Goal: Task Accomplishment & Management: Complete application form

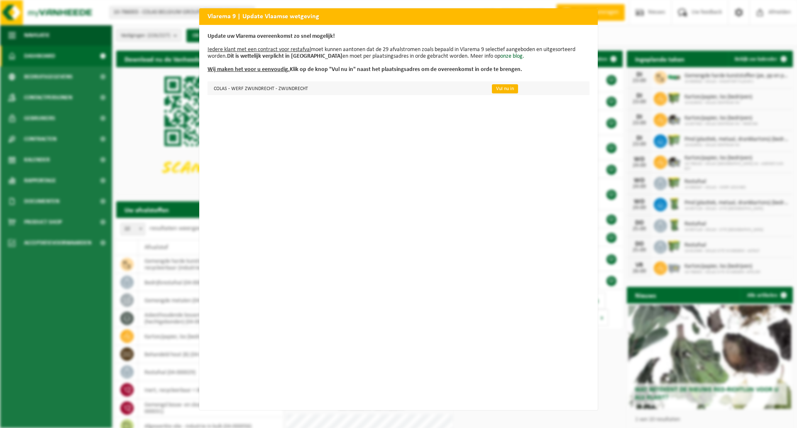
click at [496, 86] on link "Vul nu in" at bounding box center [505, 88] width 26 height 9
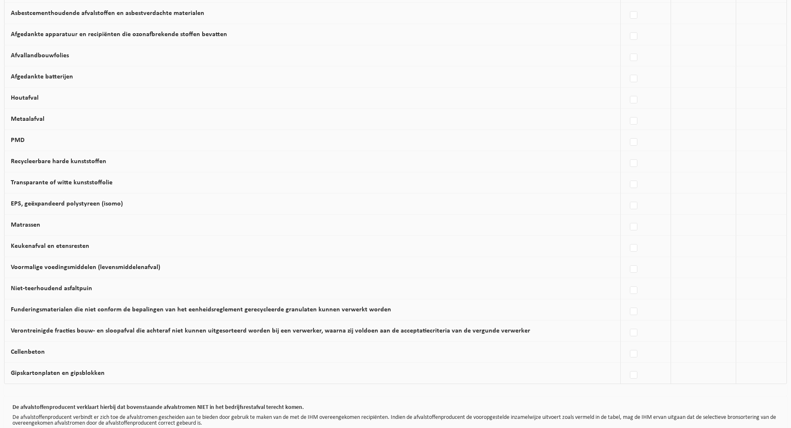
scroll to position [408, 0]
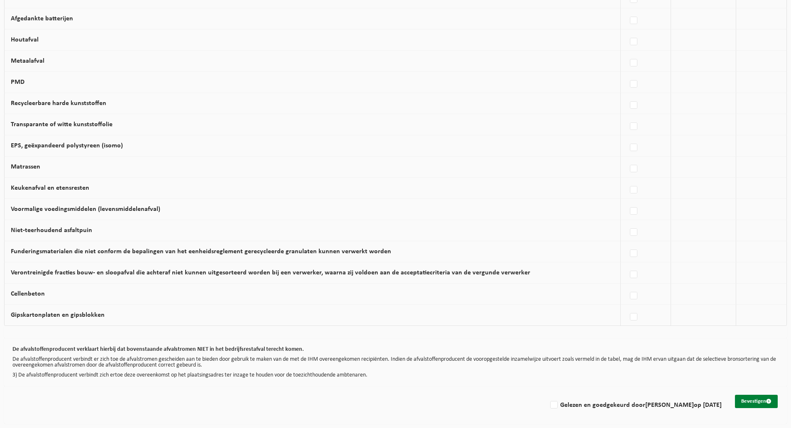
click at [762, 400] on button "Bevestigen" at bounding box center [756, 401] width 43 height 13
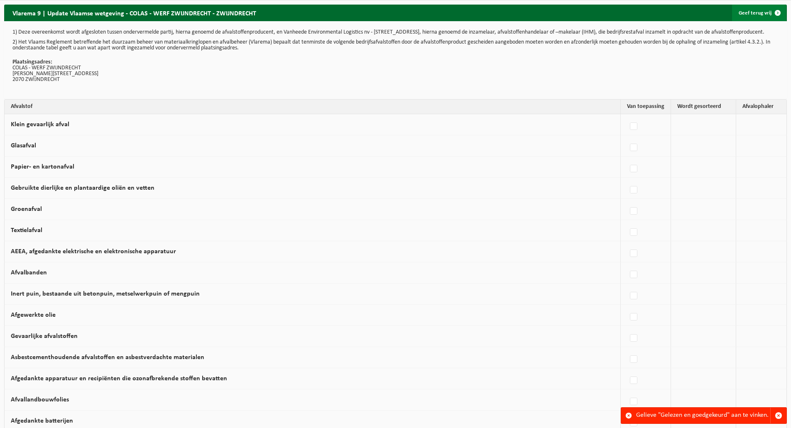
click at [779, 11] on span at bounding box center [778, 13] width 17 height 17
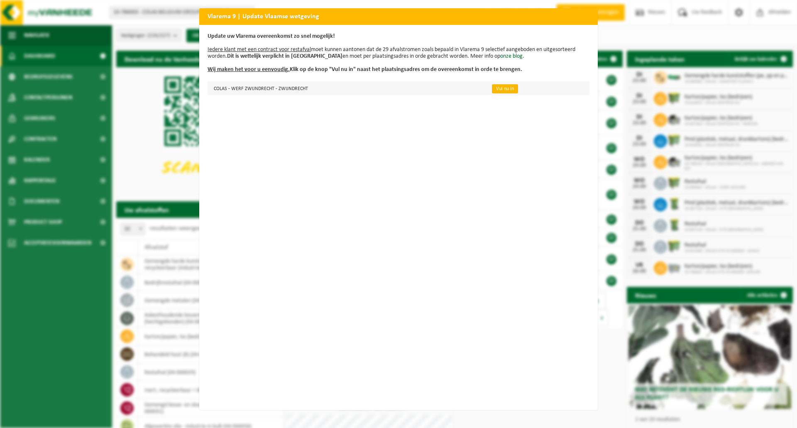
click at [499, 87] on link "Vul nu in" at bounding box center [505, 88] width 26 height 9
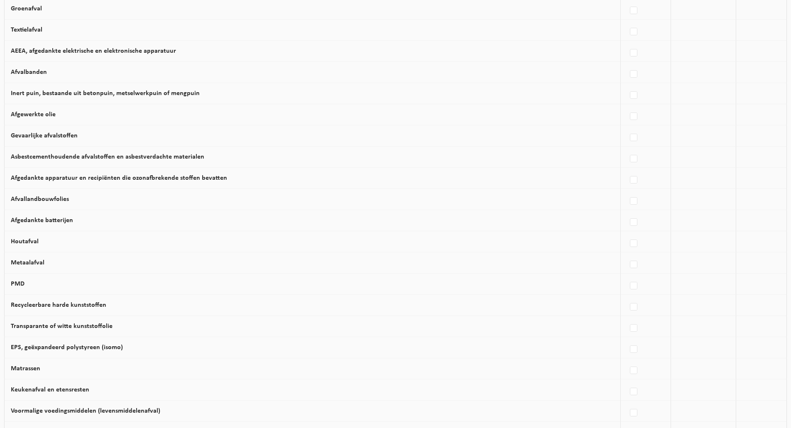
scroll to position [159, 0]
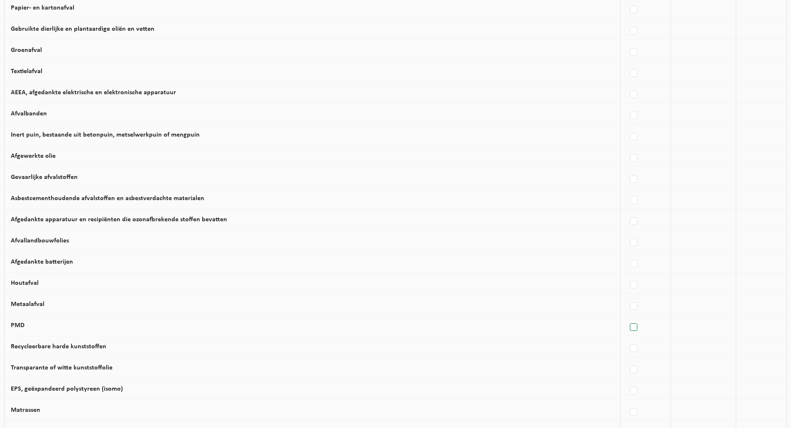
click at [632, 334] on label at bounding box center [634, 327] width 12 height 12
click at [627, 317] on input "PMD" at bounding box center [627, 317] width 0 height 0
checkbox input "true"
drag, startPoint x: 562, startPoint y: 290, endPoint x: 563, endPoint y: 308, distance: 18.3
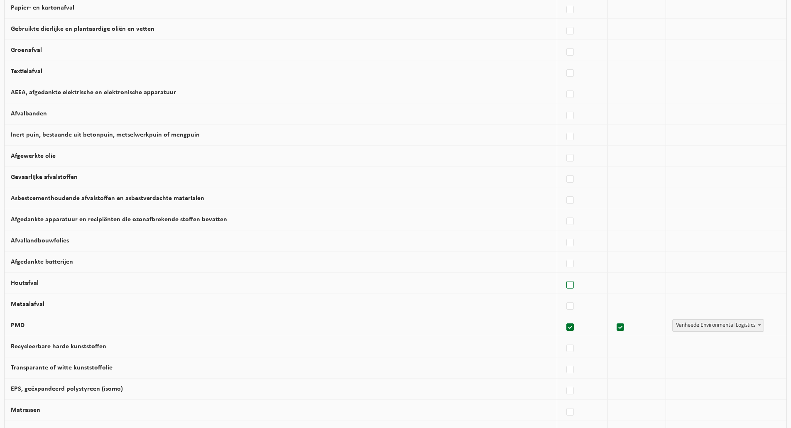
click at [565, 291] on label at bounding box center [571, 285] width 12 height 12
click at [563, 275] on input "Houtafval" at bounding box center [563, 275] width 0 height 0
checkbox input "true"
click at [565, 311] on label at bounding box center [571, 306] width 12 height 12
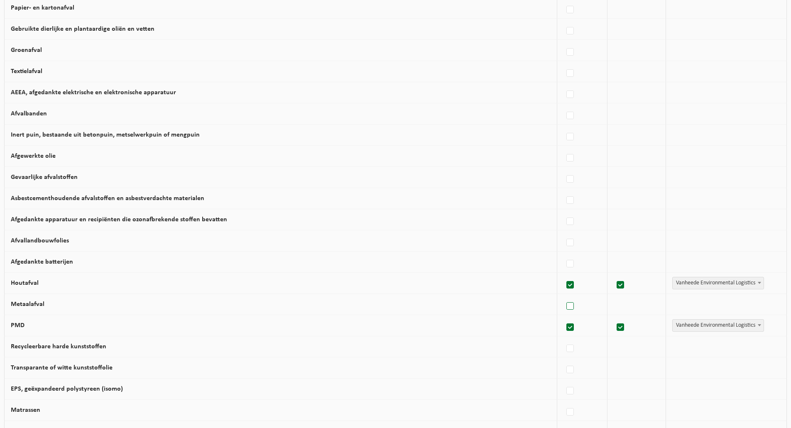
click at [564, 296] on input "Metaalafval" at bounding box center [563, 296] width 0 height 0
checkbox input "true"
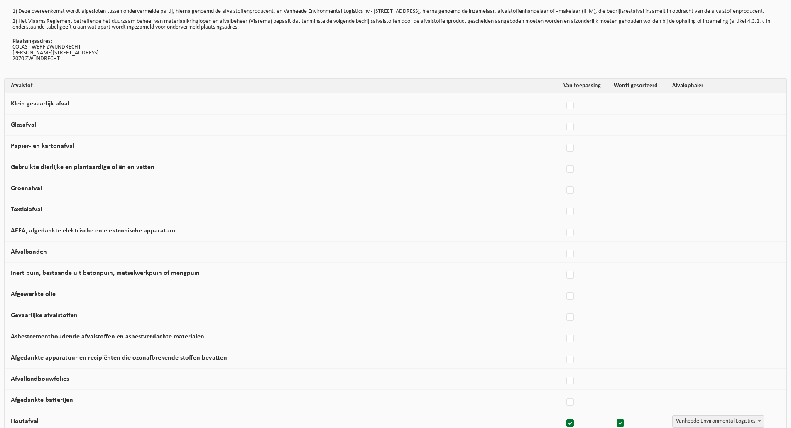
scroll to position [0, 0]
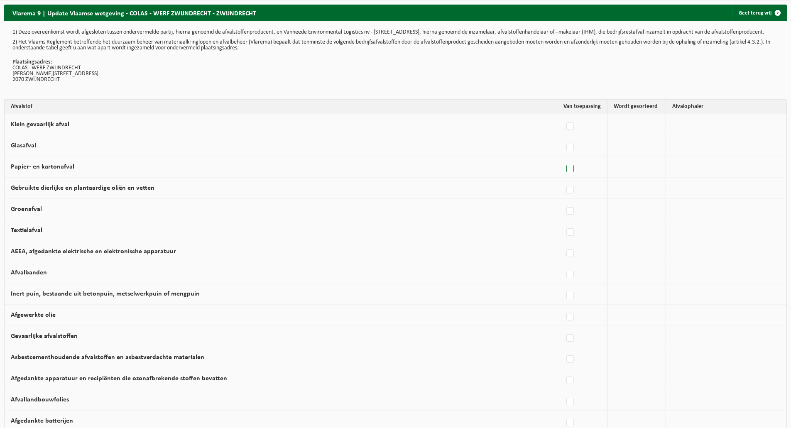
click at [565, 173] on label at bounding box center [571, 169] width 12 height 12
click at [563, 159] on input "Papier- en kartonafval" at bounding box center [563, 158] width 0 height 0
checkbox input "true"
click at [567, 216] on label at bounding box center [571, 211] width 12 height 12
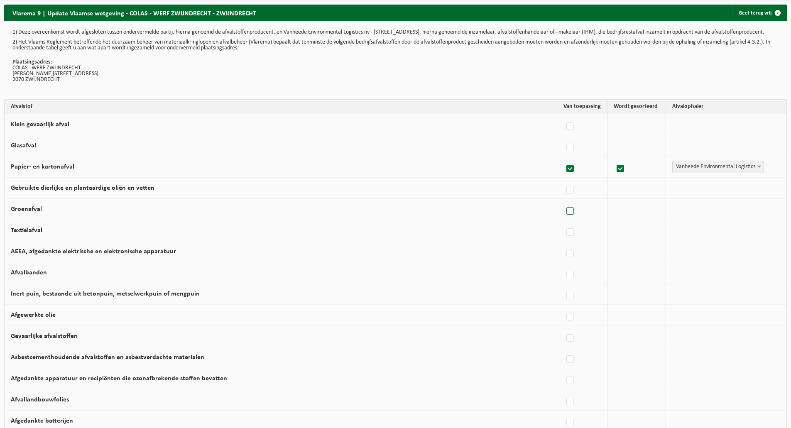
click at [564, 201] on input "Groenafval" at bounding box center [563, 201] width 0 height 0
checkbox input "true"
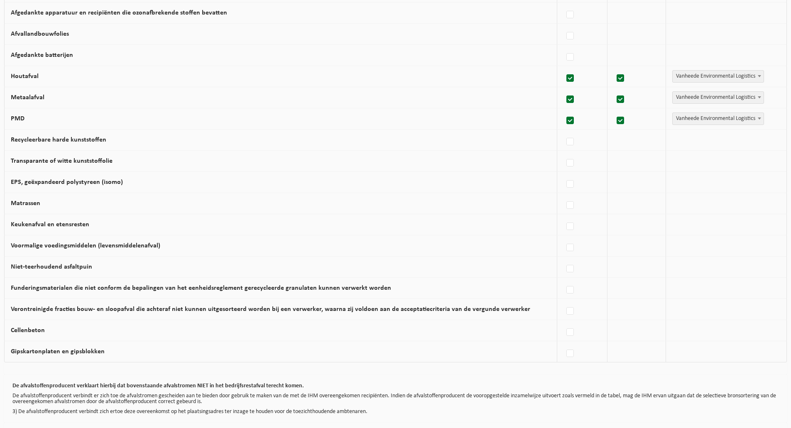
scroll to position [408, 0]
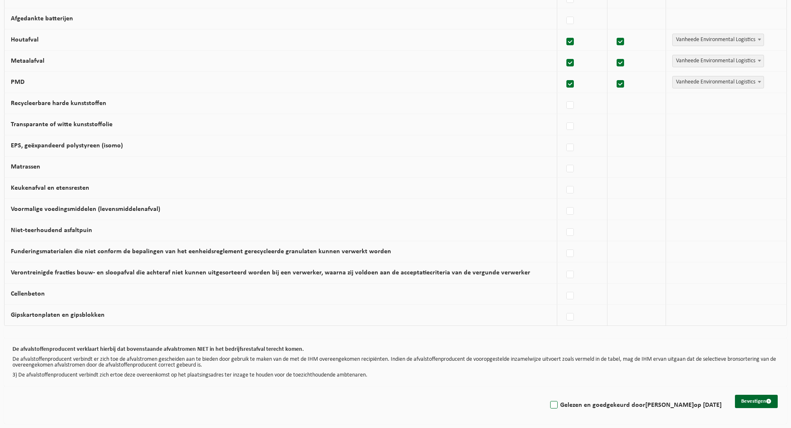
drag, startPoint x: 548, startPoint y: 406, endPoint x: 751, endPoint y: 400, distance: 202.3
click at [549, 406] on label "Gelezen en goedgekeurd door PIETER VAN DYCK op 23/09/25" at bounding box center [635, 405] width 173 height 12
click at [547, 395] on input "Gelezen en goedgekeurd door PIETER VAN DYCK op 23/09/25" at bounding box center [547, 395] width 0 height 0
checkbox input "true"
click at [746, 397] on button "Bevestigen" at bounding box center [756, 401] width 43 height 13
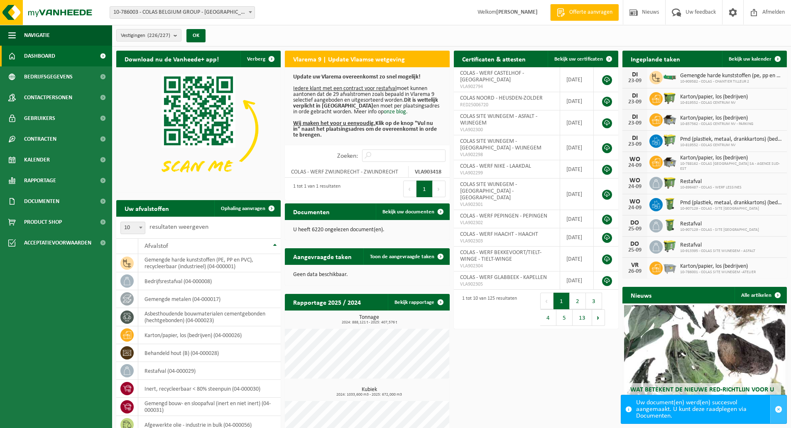
click at [779, 410] on span "button" at bounding box center [778, 409] width 7 height 7
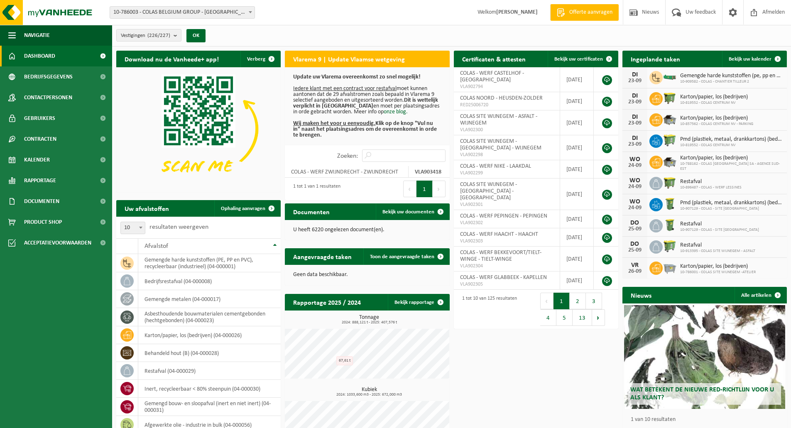
click at [102, 56] on span at bounding box center [102, 56] width 19 height 21
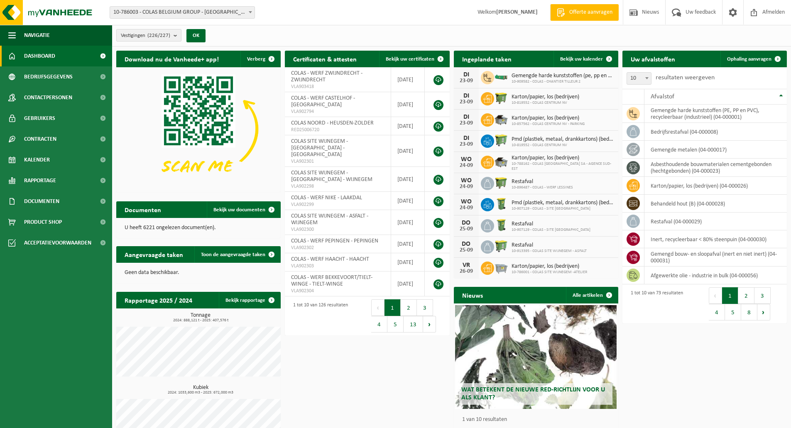
click at [175, 34] on b "submit" at bounding box center [177, 35] width 7 height 12
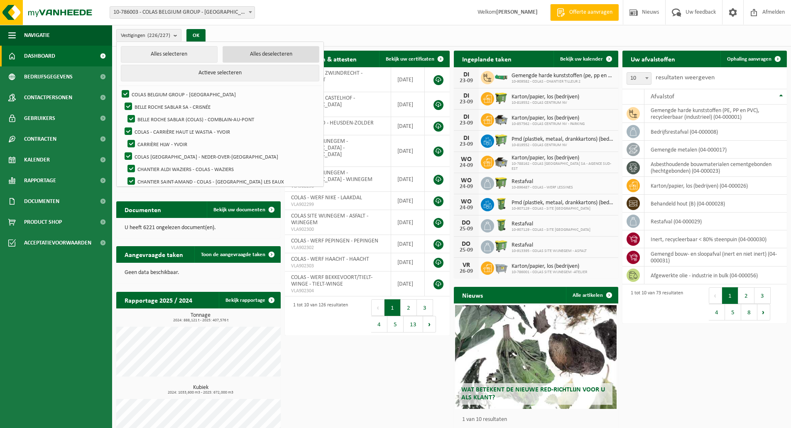
click at [240, 54] on button "Alles deselecteren" at bounding box center [271, 54] width 97 height 17
checkbox input "false"
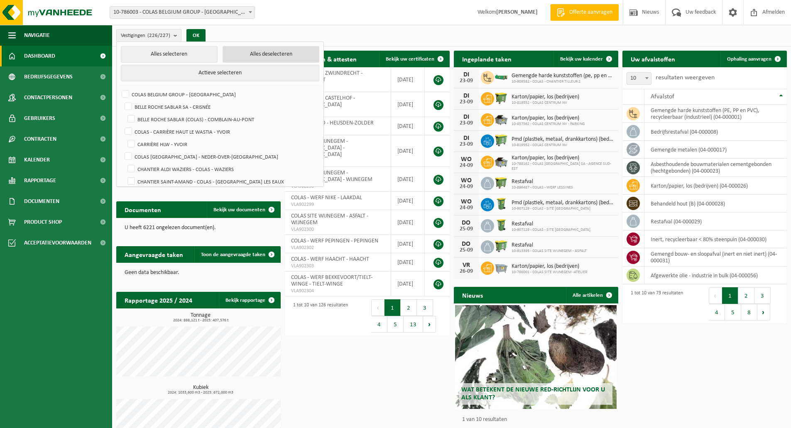
checkbox input "false"
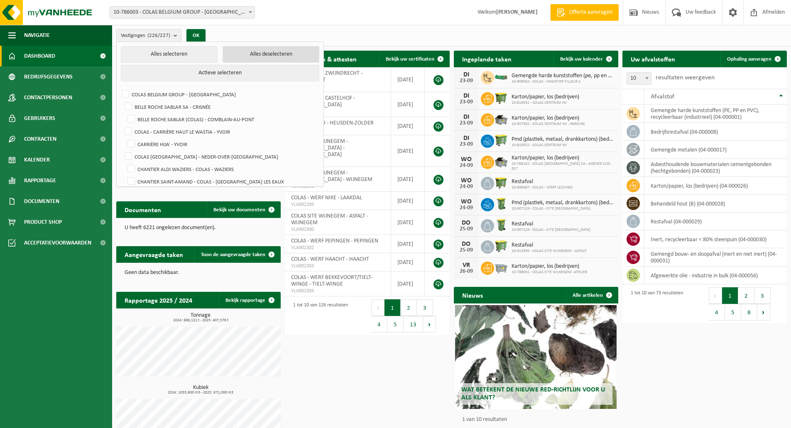
checkbox input "false"
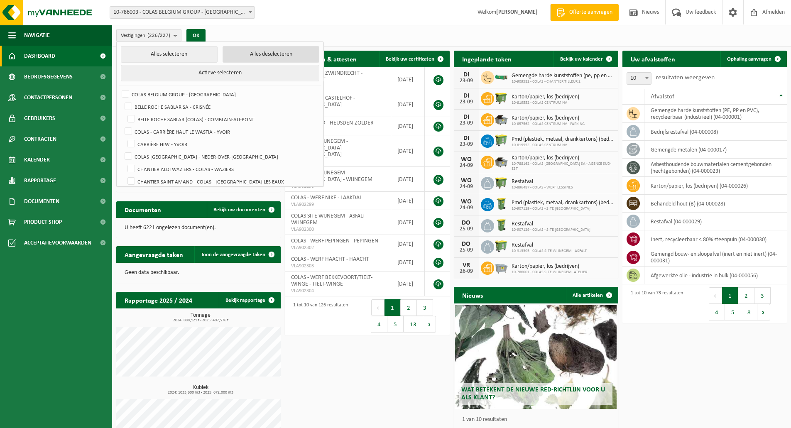
checkbox input "false"
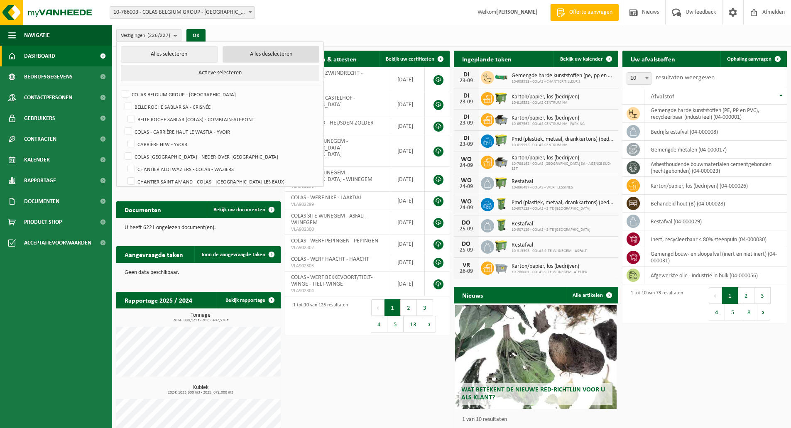
checkbox input "false"
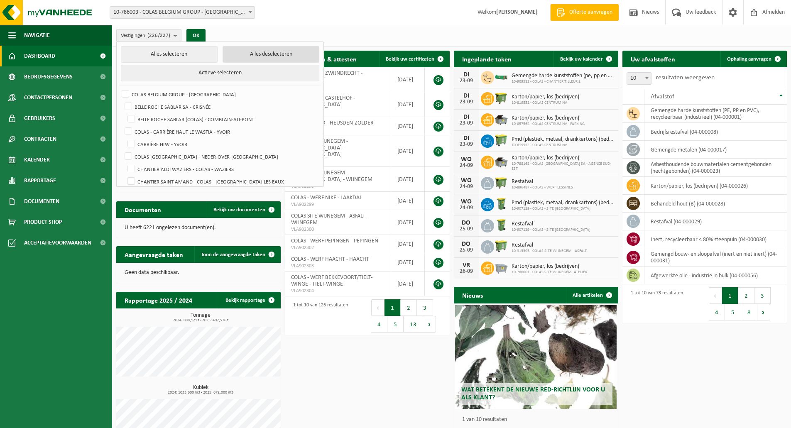
checkbox input "false"
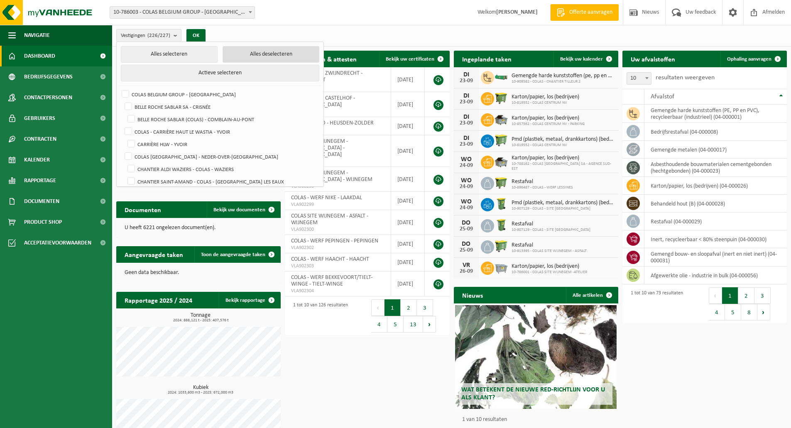
checkbox input "false"
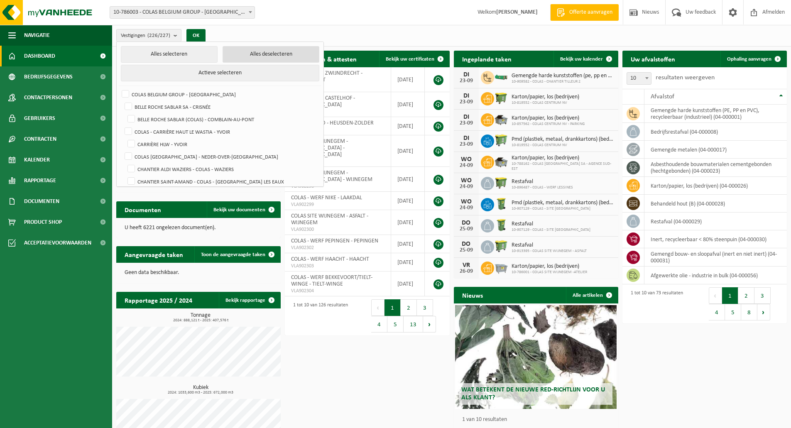
checkbox input "false"
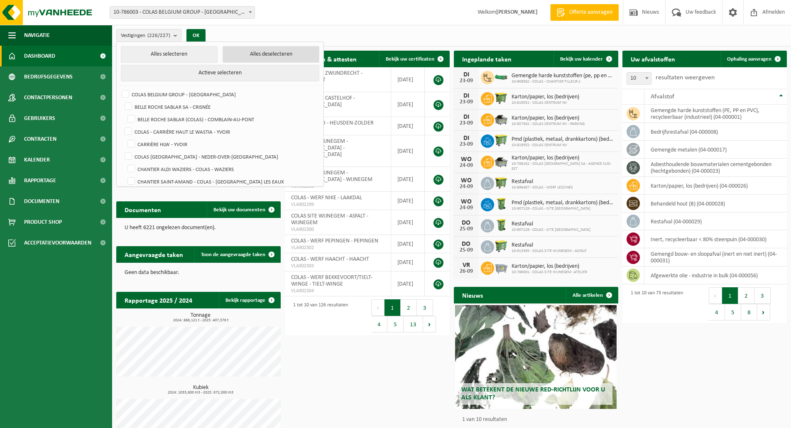
checkbox input "false"
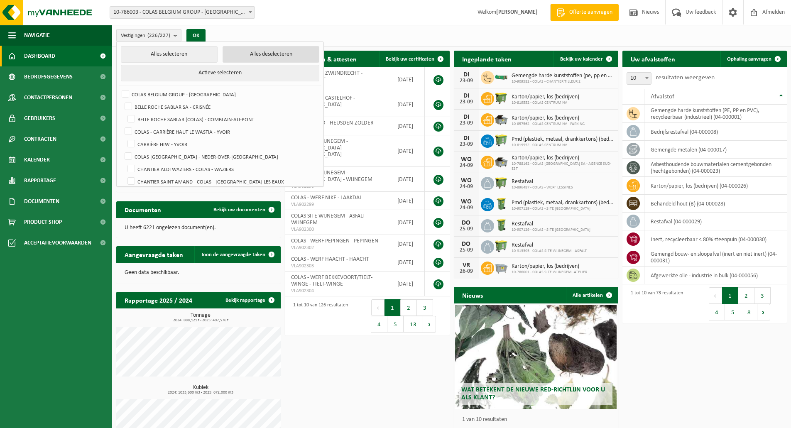
checkbox input "false"
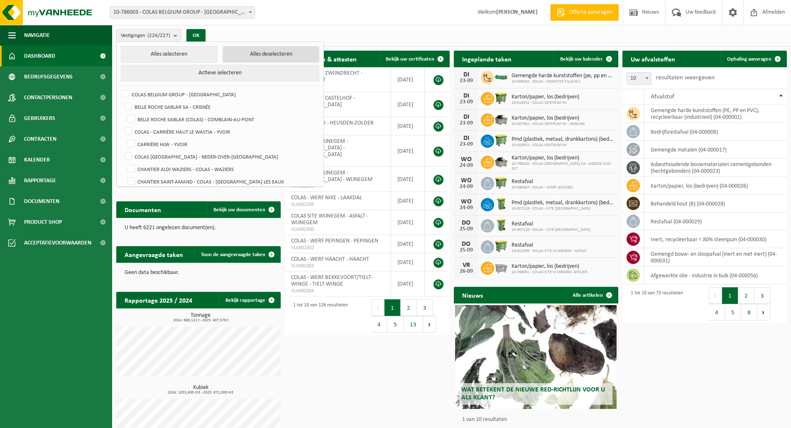
checkbox input "false"
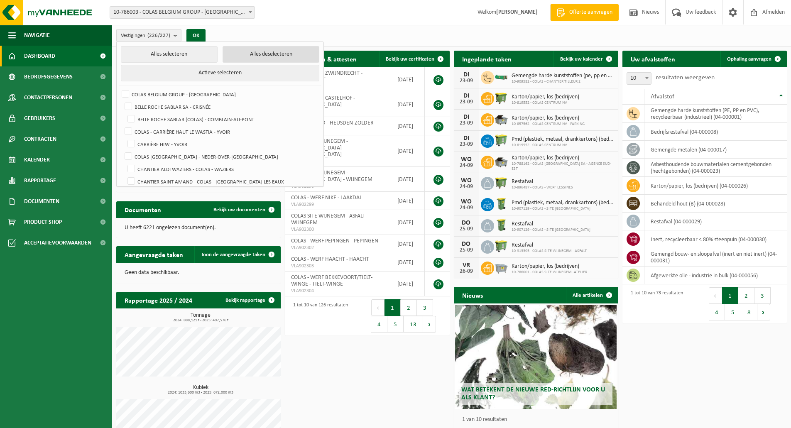
checkbox input "false"
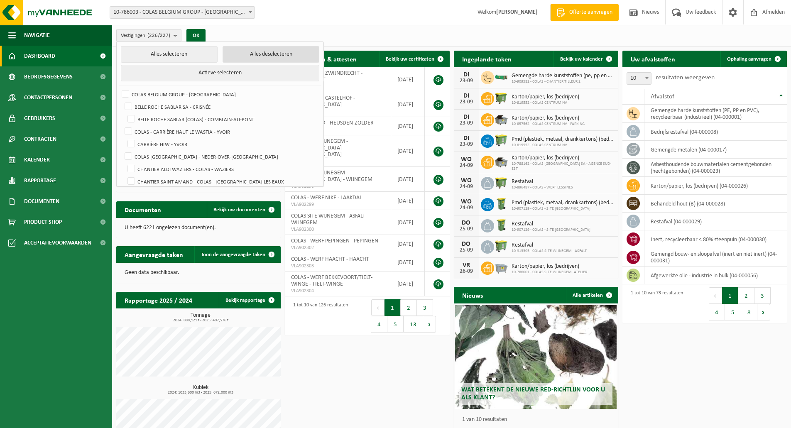
checkbox input "false"
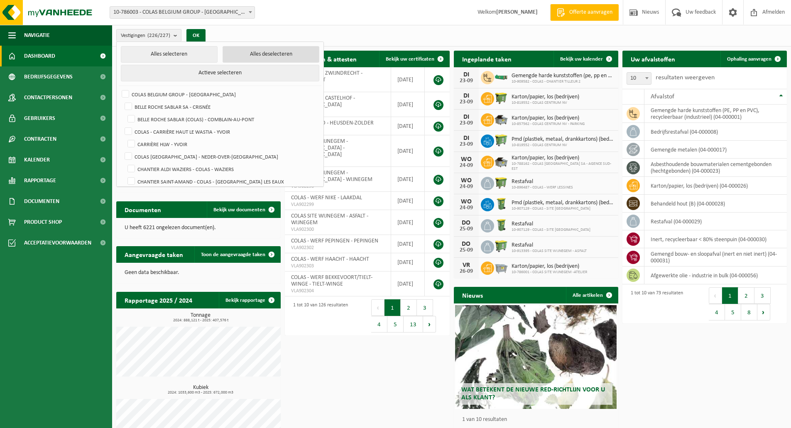
checkbox input "false"
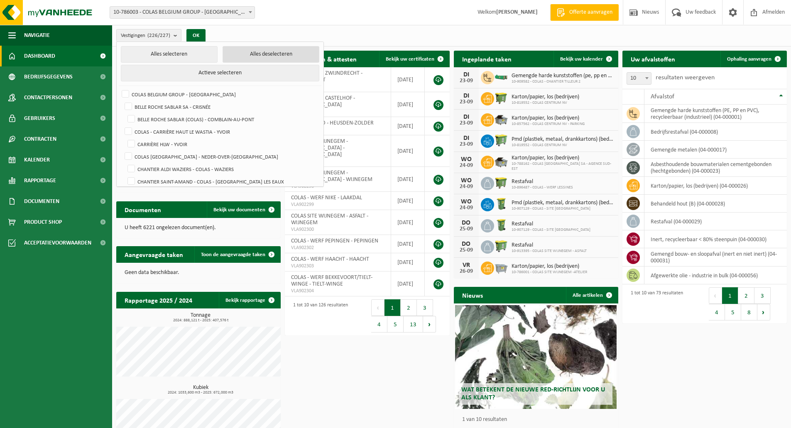
checkbox input "false"
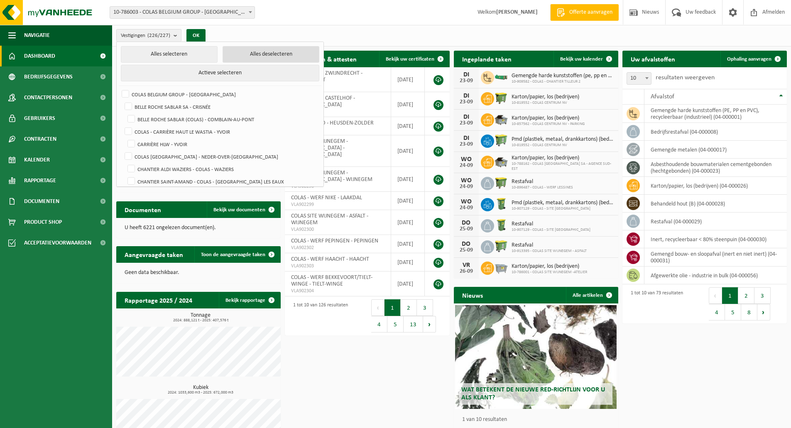
checkbox input "false"
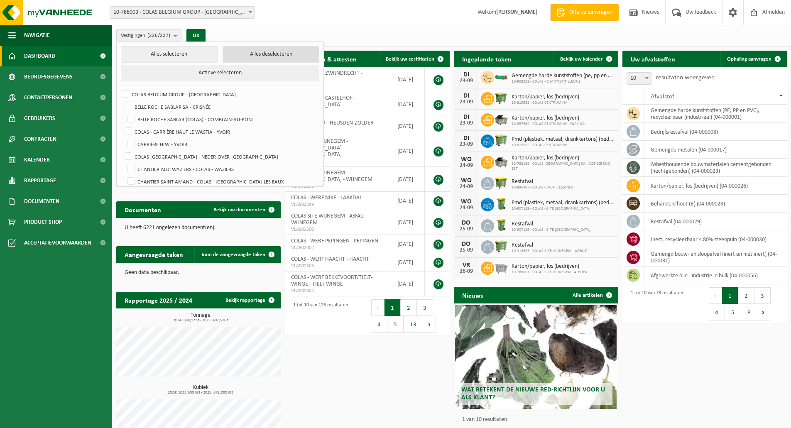
checkbox input "false"
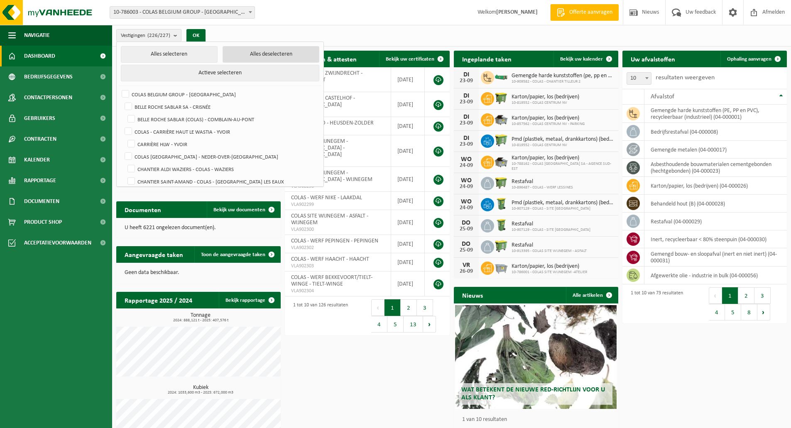
checkbox input "false"
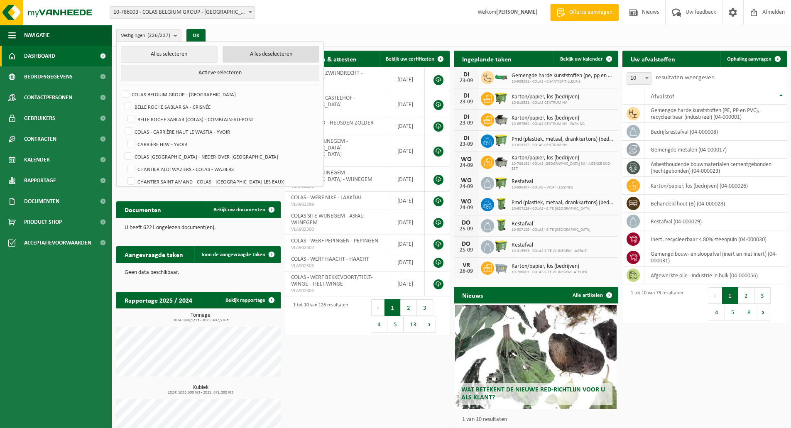
checkbox input "false"
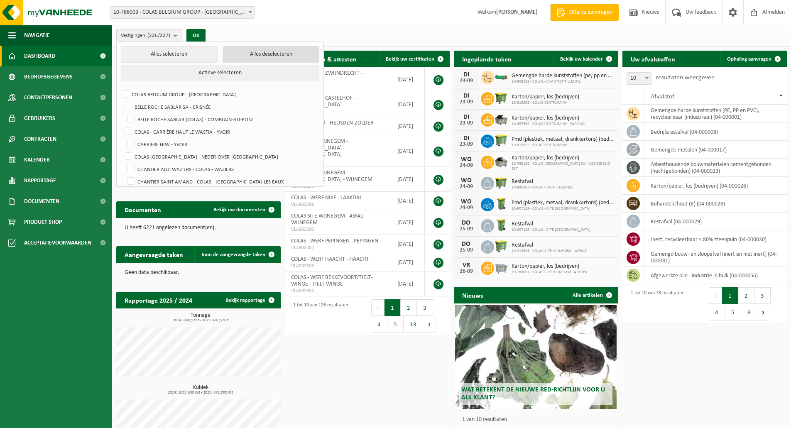
checkbox input "false"
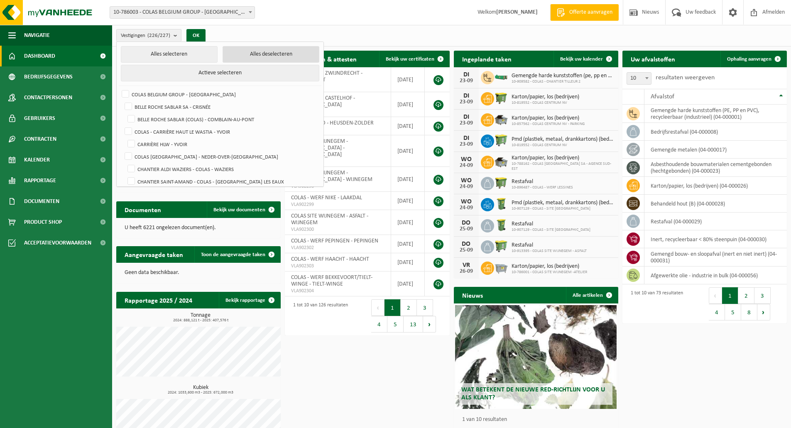
checkbox input "false"
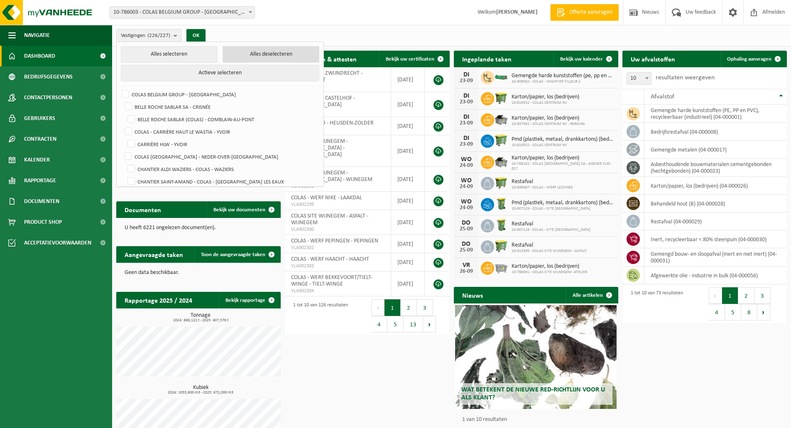
checkbox input "false"
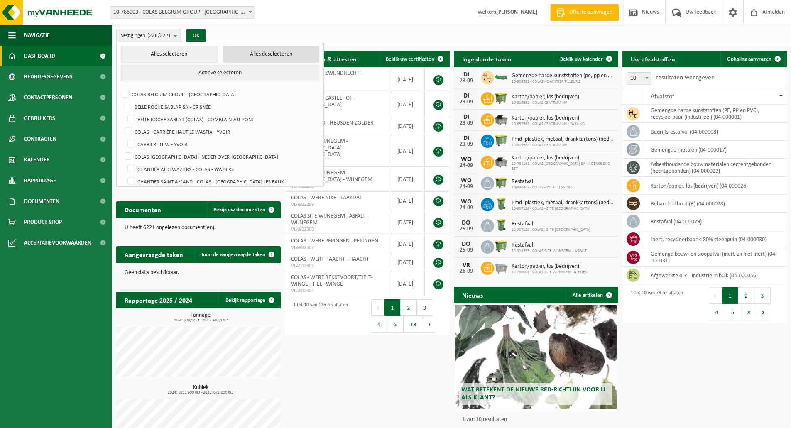
checkbox input "false"
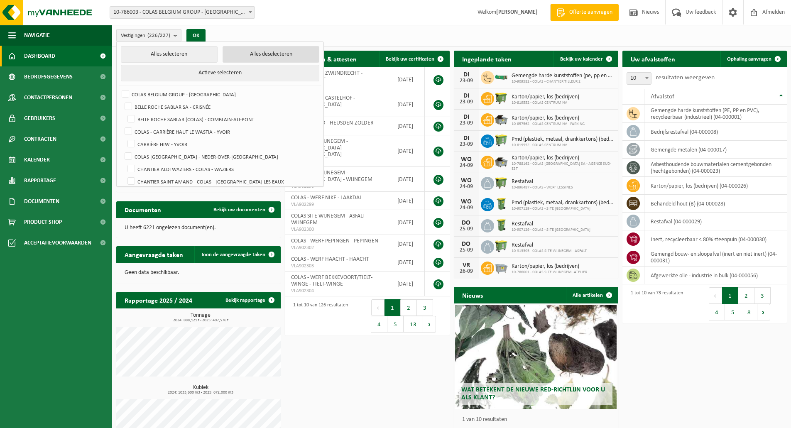
checkbox input "false"
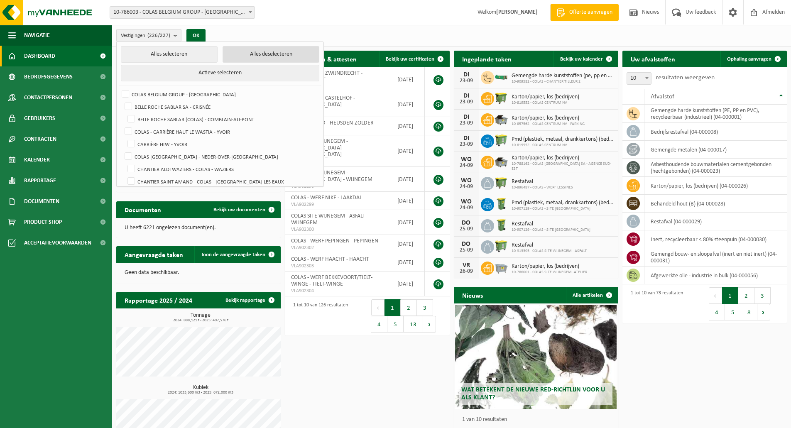
checkbox input "false"
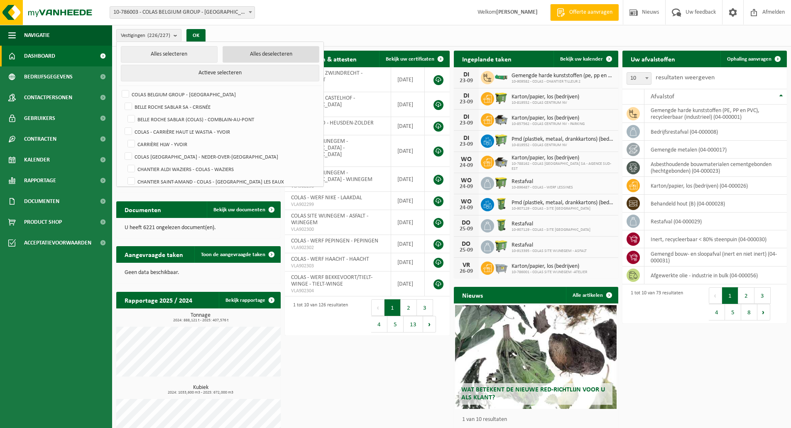
checkbox input "false"
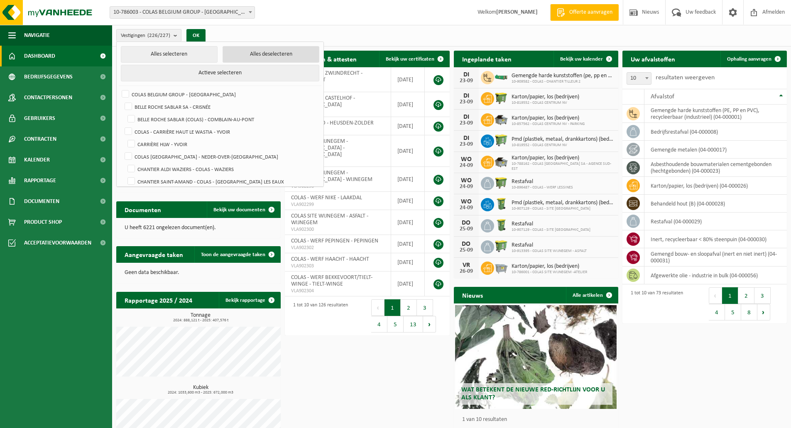
checkbox input "false"
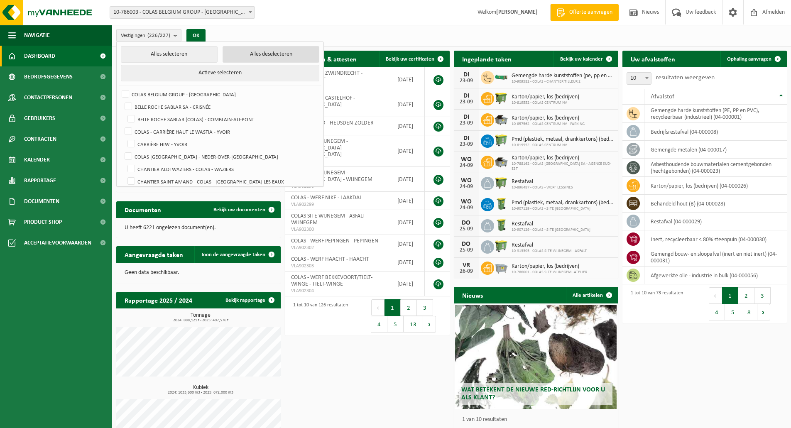
checkbox input "false"
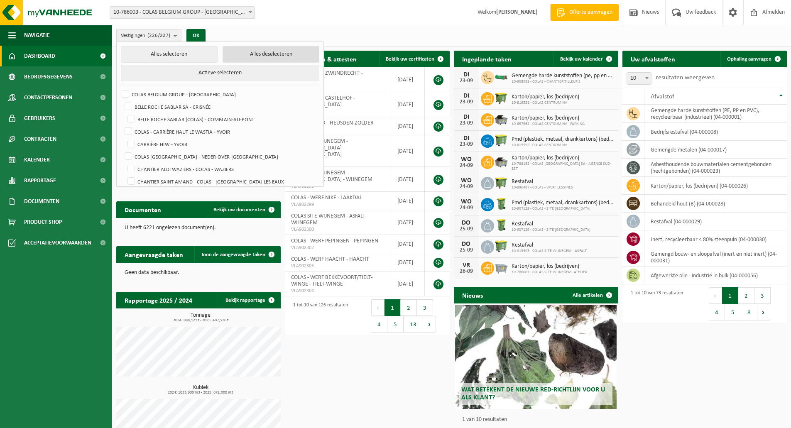
checkbox input "false"
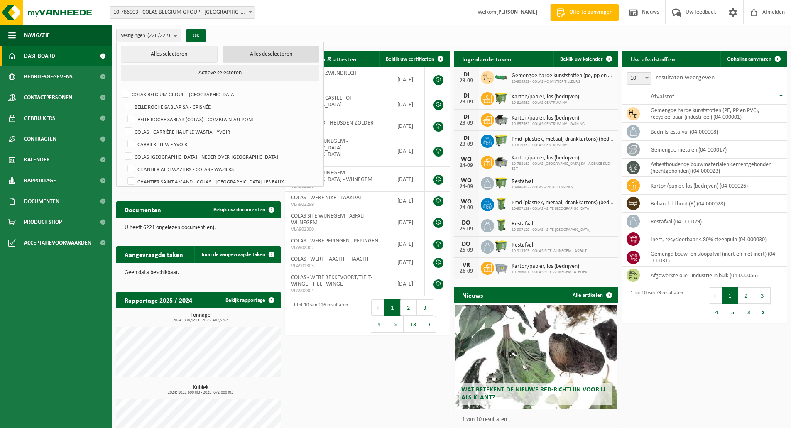
checkbox input "false"
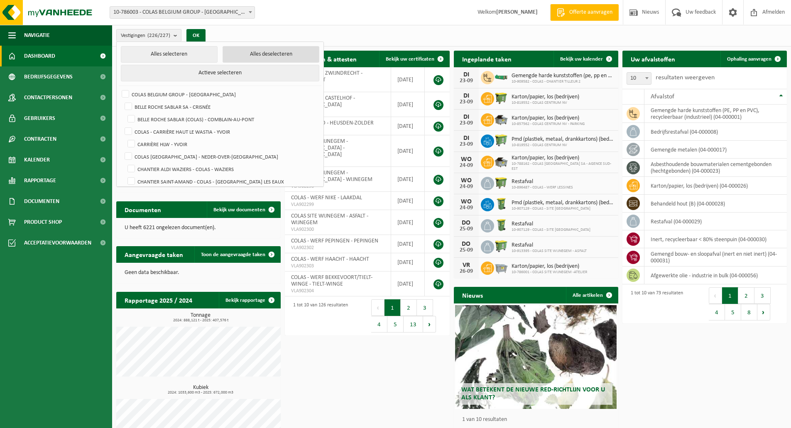
checkbox input "false"
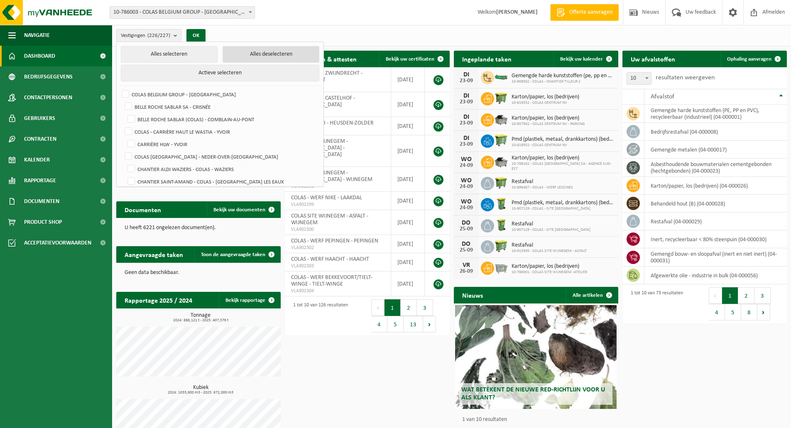
checkbox input "false"
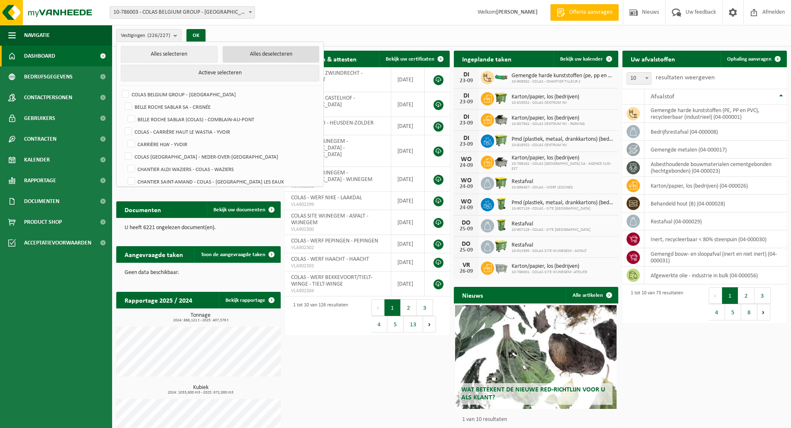
checkbox input "false"
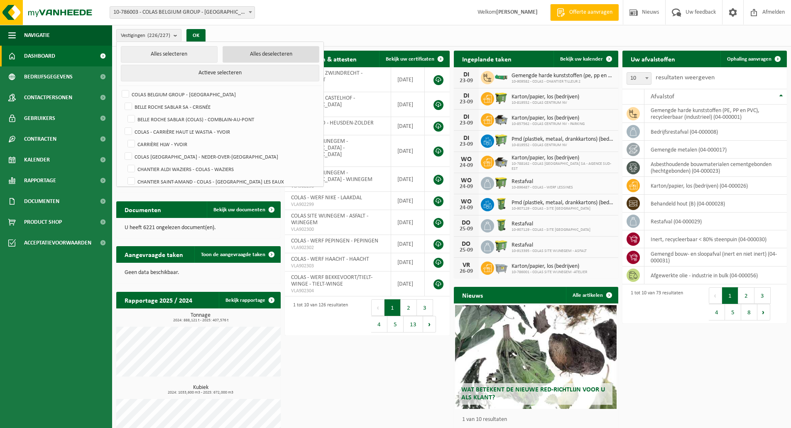
checkbox input "false"
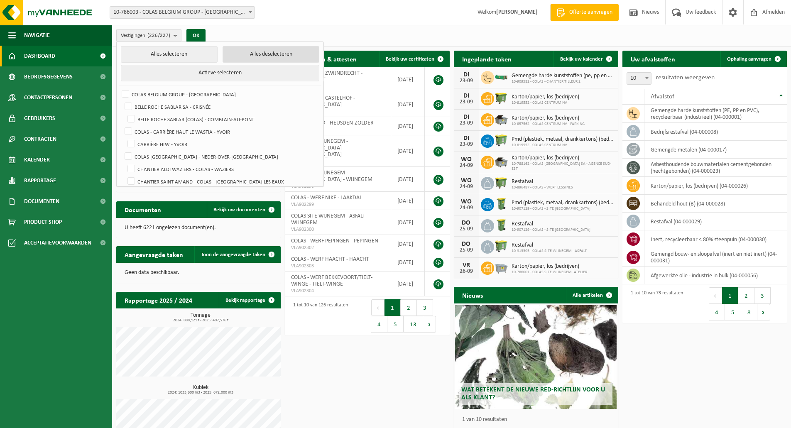
checkbox input "false"
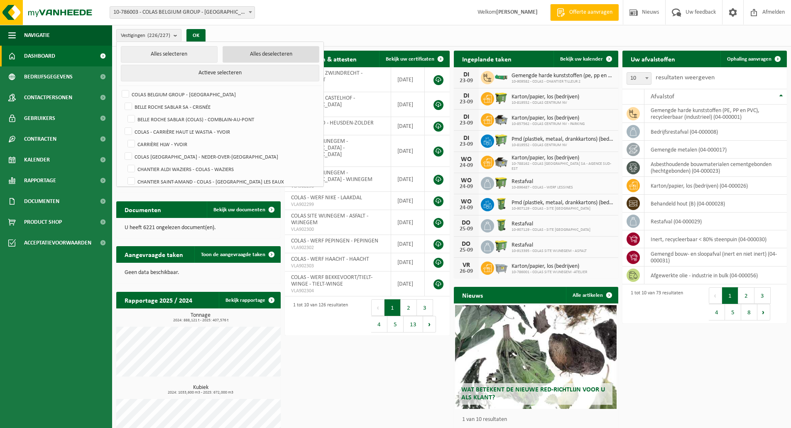
checkbox input "false"
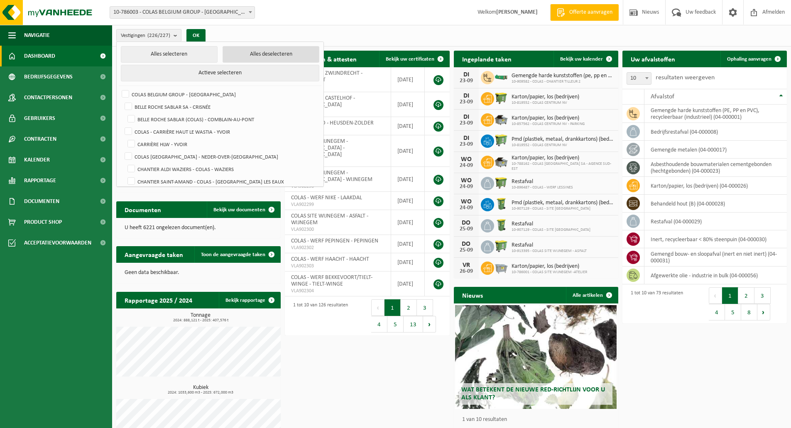
checkbox input "false"
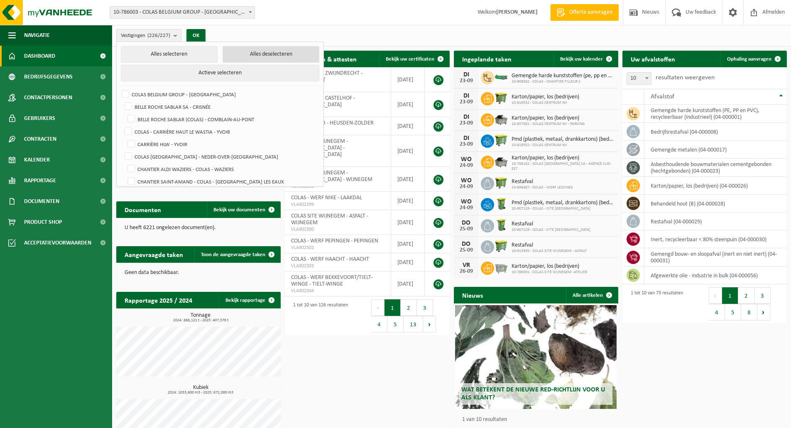
checkbox input "false"
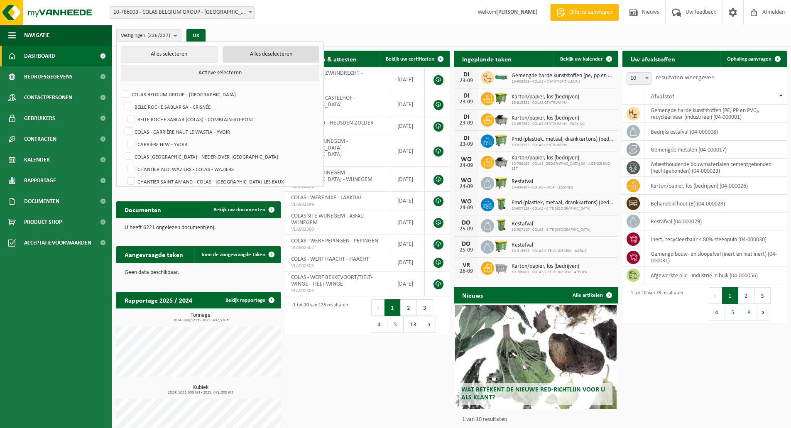
checkbox input "false"
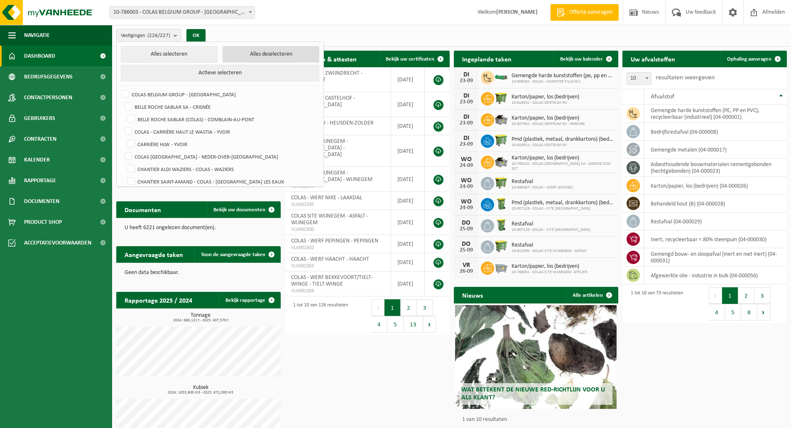
checkbox input "false"
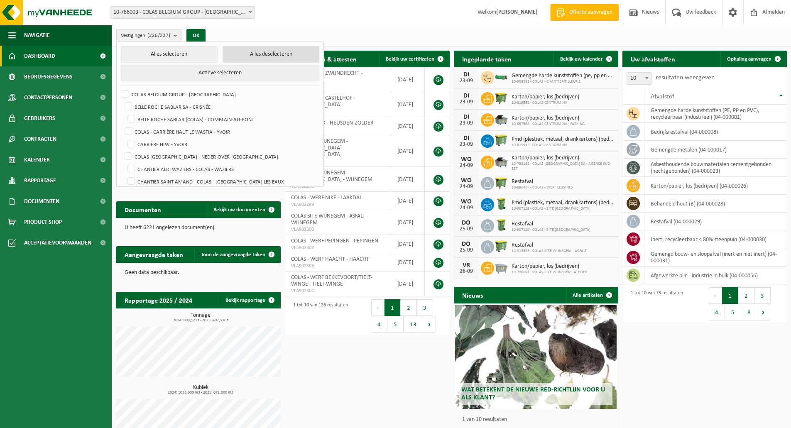
checkbox input "false"
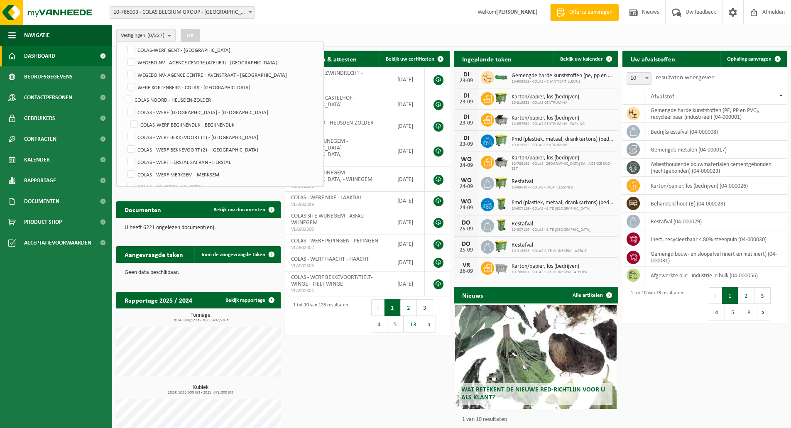
scroll to position [656, 0]
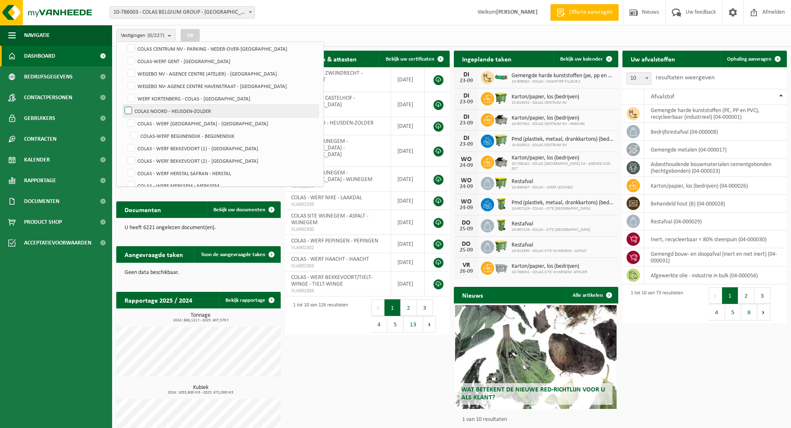
click at [129, 108] on label "COLAS NOORD - HEUSDEN-ZOLDER" at bounding box center [221, 111] width 196 height 12
click at [122, 105] on input "COLAS NOORD - HEUSDEN-ZOLDER" at bounding box center [121, 104] width 0 height 0
click at [131, 125] on label "COLAS - WERF ANTWERPEN - ANTWERPEN" at bounding box center [222, 123] width 193 height 12
click at [125, 117] on input "COLAS - WERF ANTWERPEN - ANTWERPEN" at bounding box center [124, 117] width 0 height 0
click at [132, 122] on label "COLAS - WERF ANTWERPEN - ANTWERPEN" at bounding box center [222, 123] width 193 height 12
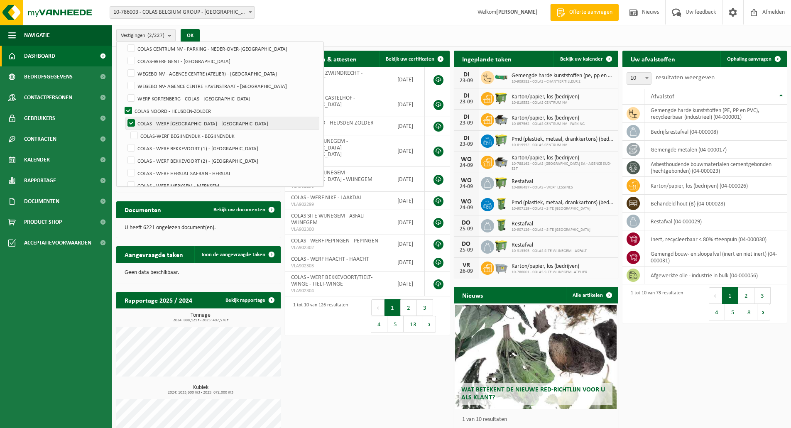
click at [125, 117] on input "COLAS - WERF ANTWERPEN - ANTWERPEN" at bounding box center [124, 117] width 0 height 0
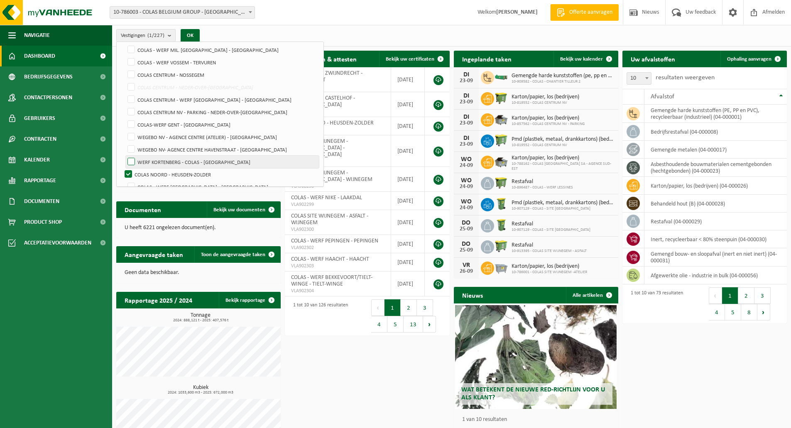
scroll to position [573, 0]
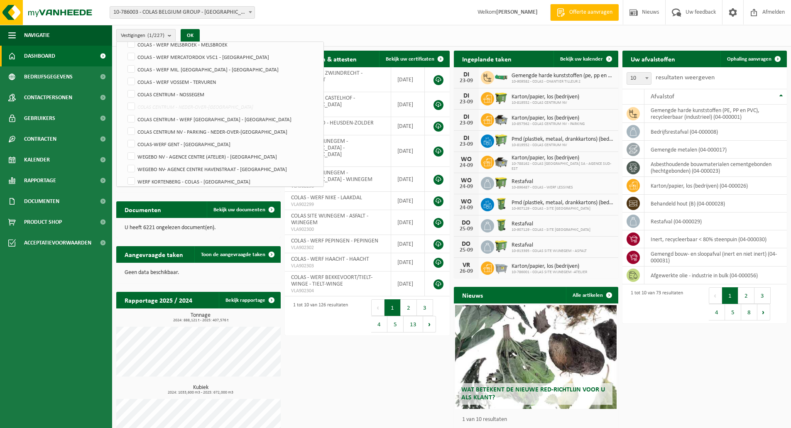
click at [169, 34] on b "submit" at bounding box center [171, 35] width 7 height 12
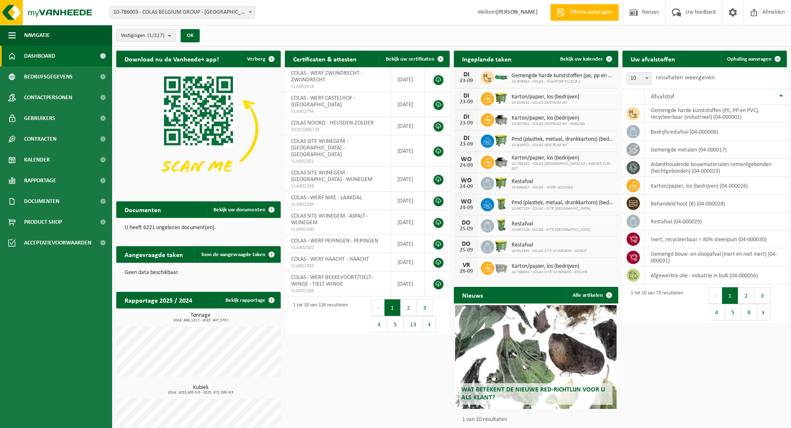
click at [175, 34] on b "submit" at bounding box center [171, 35] width 7 height 12
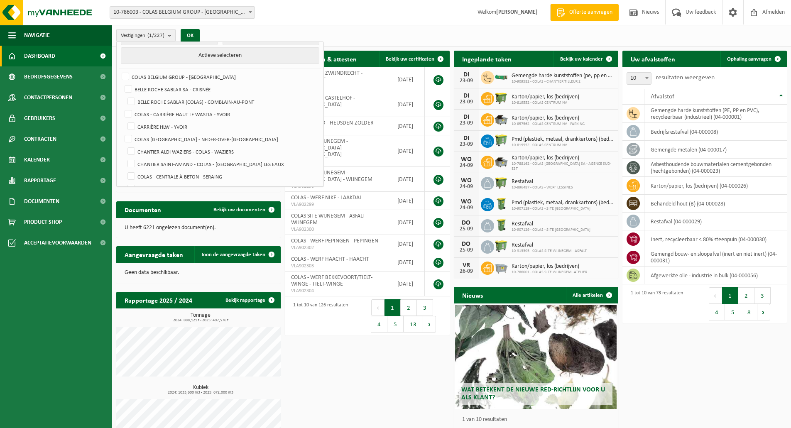
scroll to position [0, 0]
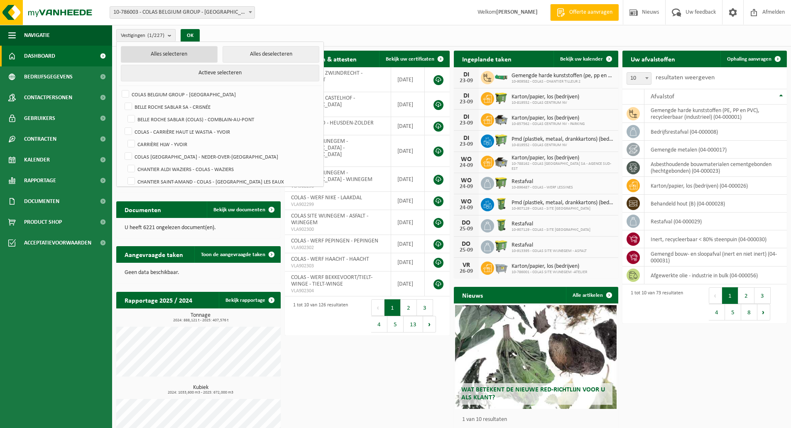
click at [187, 52] on button "Alles selecteren" at bounding box center [169, 54] width 97 height 17
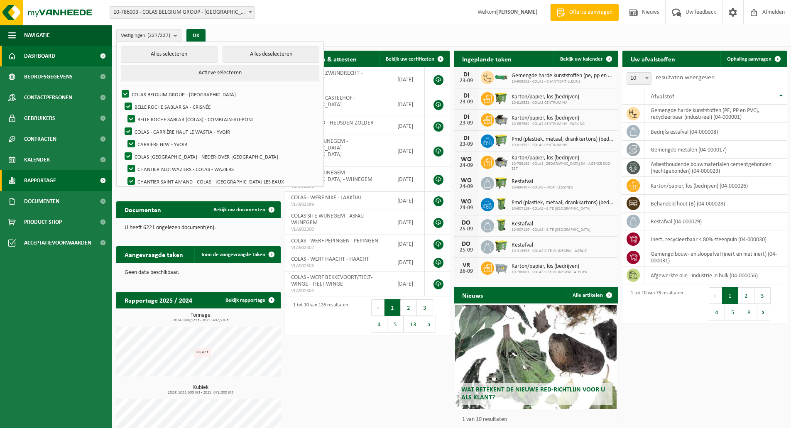
click at [103, 178] on span at bounding box center [102, 180] width 19 height 21
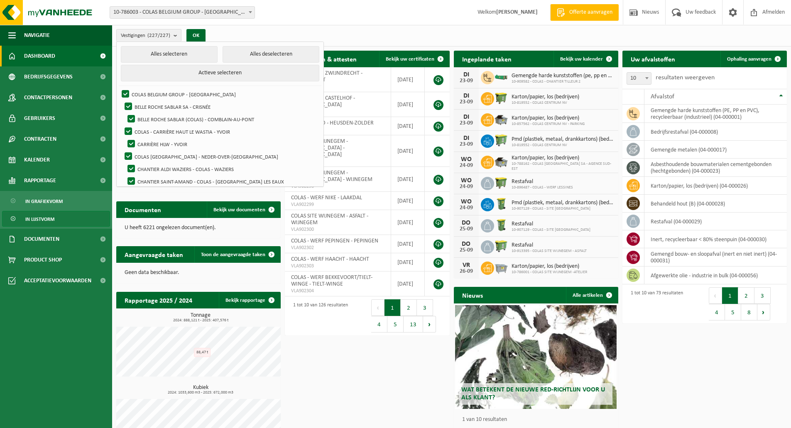
click at [56, 220] on link "In lijstvorm" at bounding box center [56, 219] width 108 height 16
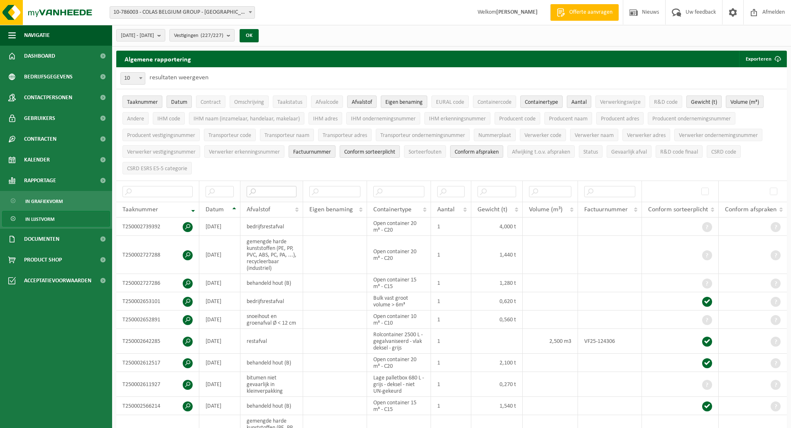
click at [270, 191] on input "text" at bounding box center [272, 191] width 50 height 11
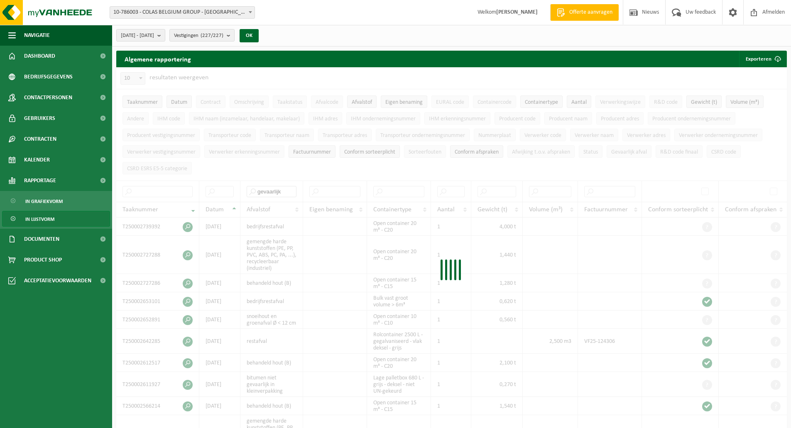
type input "gevaarlijk"
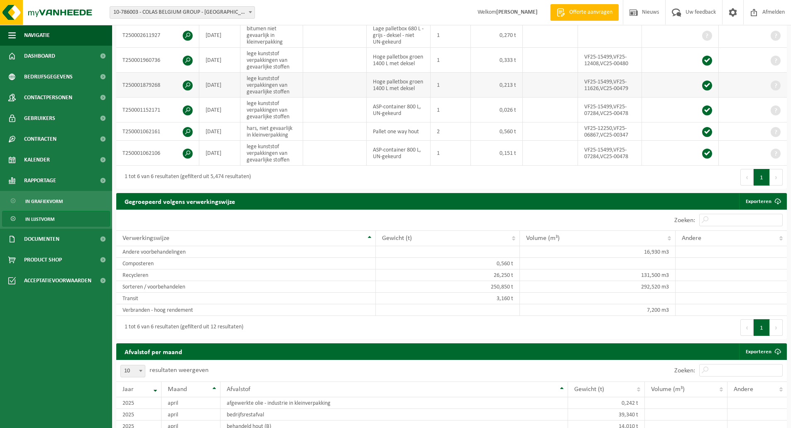
scroll to position [249, 0]
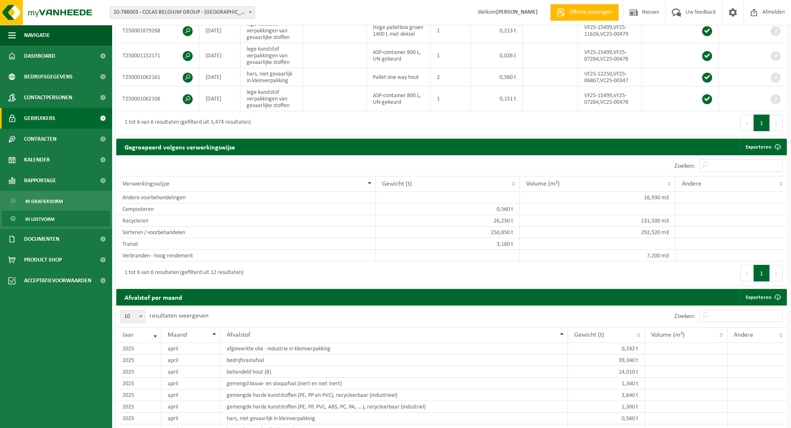
click at [103, 116] on span at bounding box center [102, 118] width 19 height 21
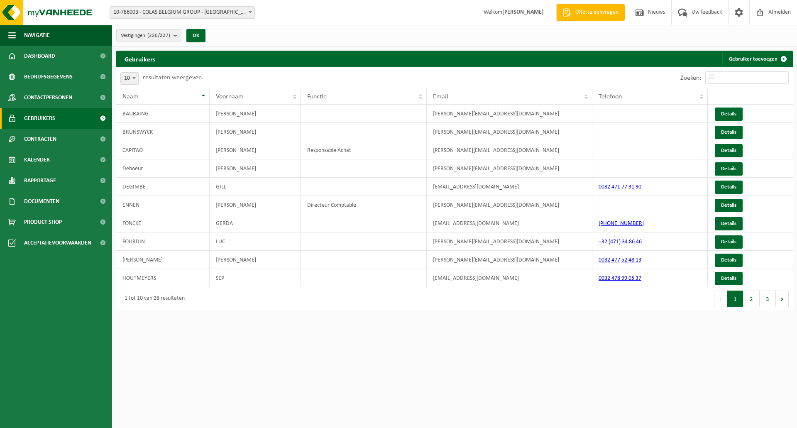
click at [103, 116] on span at bounding box center [102, 118] width 19 height 21
click at [102, 139] on span at bounding box center [102, 139] width 19 height 21
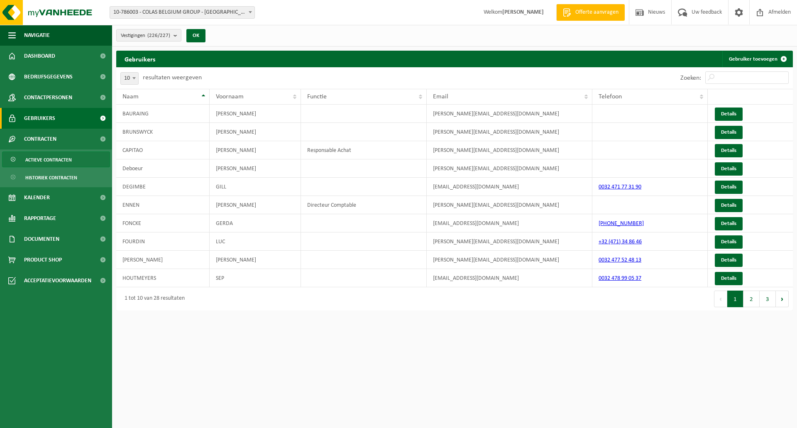
click at [63, 162] on span "Actieve contracten" at bounding box center [48, 160] width 47 height 16
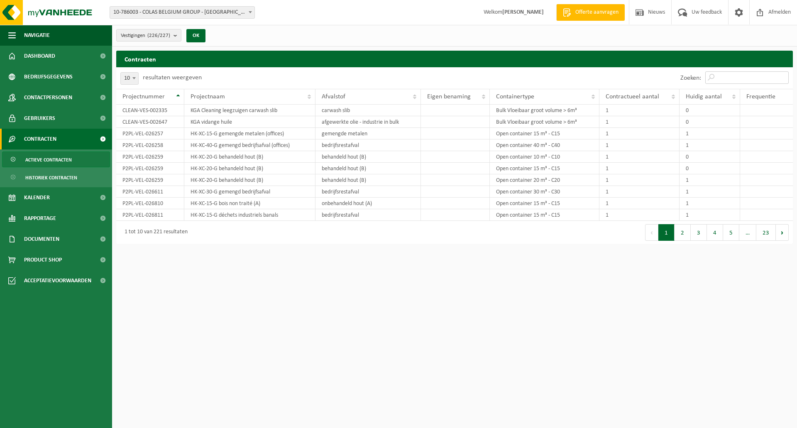
click at [735, 77] on input "Zoeken:" at bounding box center [747, 77] width 83 height 12
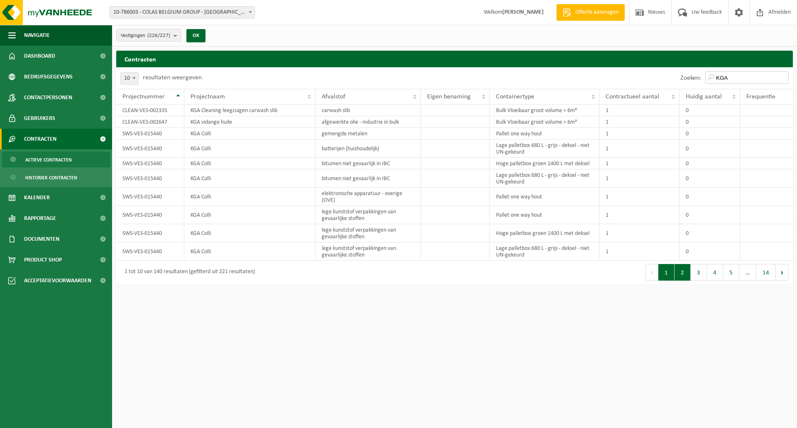
type input "KGA"
click at [687, 272] on button "2" at bounding box center [683, 272] width 16 height 17
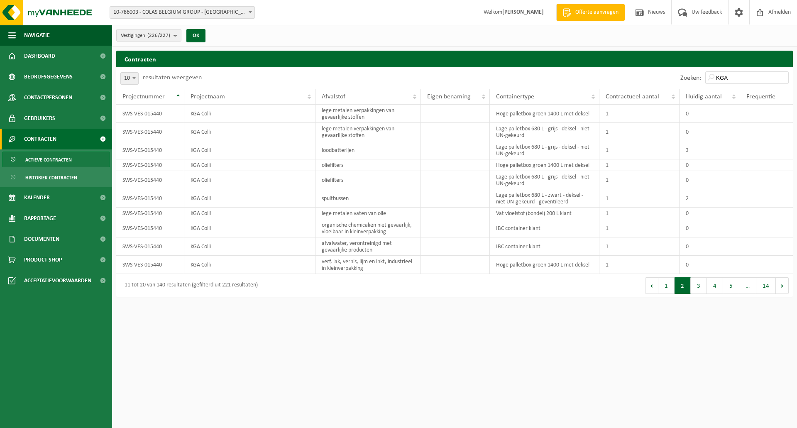
click at [133, 79] on b at bounding box center [133, 78] width 3 height 2
select select "100"
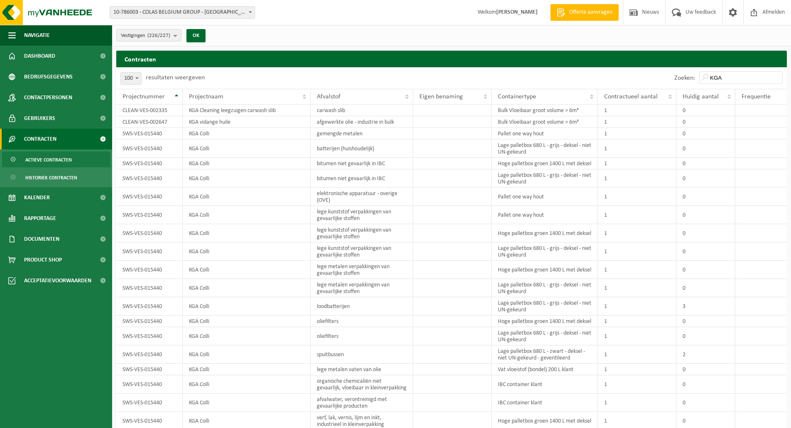
click at [176, 36] on b "submit" at bounding box center [177, 35] width 7 height 12
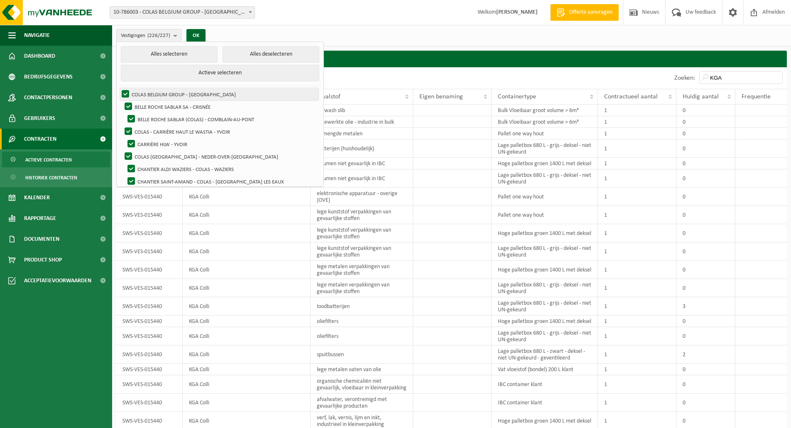
click at [126, 91] on label "COLAS BELGIUM GROUP - [GEOGRAPHIC_DATA]" at bounding box center [219, 94] width 199 height 12
click at [119, 88] on input "COLAS BELGIUM GROUP - [GEOGRAPHIC_DATA]" at bounding box center [118, 88] width 0 height 0
checkbox input "false"
click at [129, 105] on label "BELLE ROCHE SABLAR SA - CRISNÉE" at bounding box center [221, 107] width 196 height 12
click at [122, 101] on input "BELLE ROCHE SABLAR SA - CRISNÉE" at bounding box center [121, 100] width 0 height 0
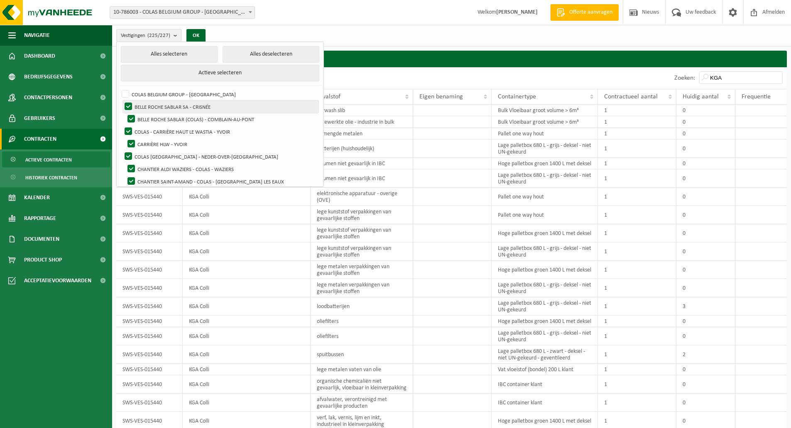
checkbox input "false"
click at [133, 116] on label "BELLE ROCHE SABLAR (COLAS) - COMBLAIN-AU-PONT" at bounding box center [222, 119] width 193 height 12
click at [125, 113] on input "BELLE ROCHE SABLAR (COLAS) - COMBLAIN-AU-PONT" at bounding box center [124, 113] width 0 height 0
checkbox input "false"
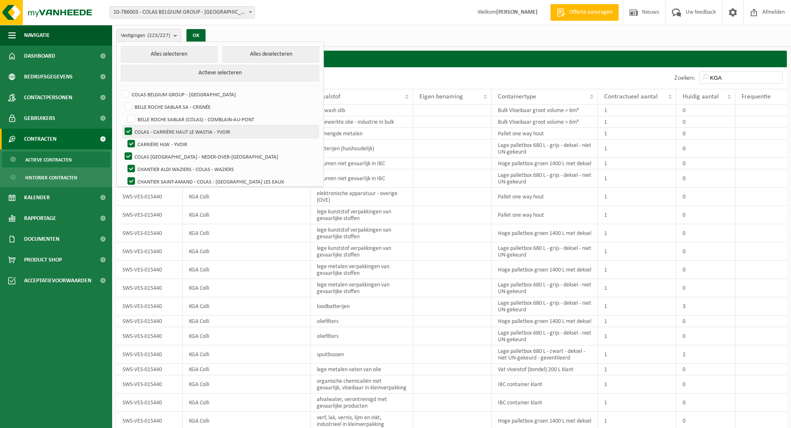
click at [127, 129] on label "COLAS - CARRIÈRE HAUT LE WASTIA - YVOIR" at bounding box center [221, 131] width 196 height 12
click at [122, 125] on input "COLAS - CARRIÈRE HAUT LE WASTIA - YVOIR" at bounding box center [121, 125] width 0 height 0
checkbox input "false"
click at [132, 143] on label "CARRIÈRE HLW - YVOIR" at bounding box center [222, 144] width 193 height 12
click at [125, 138] on input "CARRIÈRE HLW - YVOIR" at bounding box center [124, 137] width 0 height 0
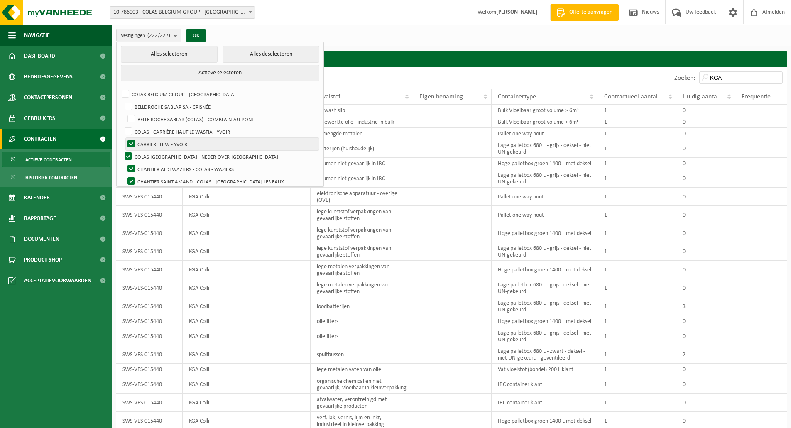
checkbox input "false"
click at [127, 152] on label "COLAS BELGIUM - NEDER-OVER-HEEMBEEK" at bounding box center [221, 156] width 196 height 12
click at [122, 150] on input "COLAS BELGIUM - NEDER-OVER-HEEMBEEK" at bounding box center [121, 150] width 0 height 0
click at [127, 152] on label "COLAS BELGIUM - NEDER-OVER-HEEMBEEK" at bounding box center [221, 156] width 196 height 12
click at [122, 150] on input "COLAS BELGIUM - NEDER-OVER-HEEMBEEK" at bounding box center [121, 150] width 0 height 0
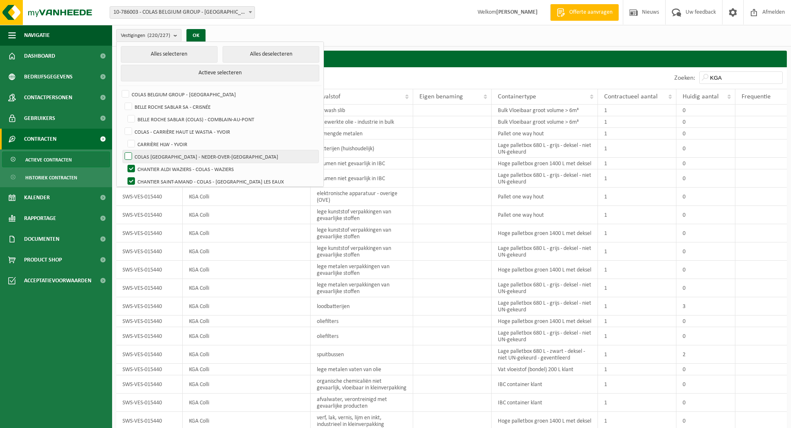
checkbox input "true"
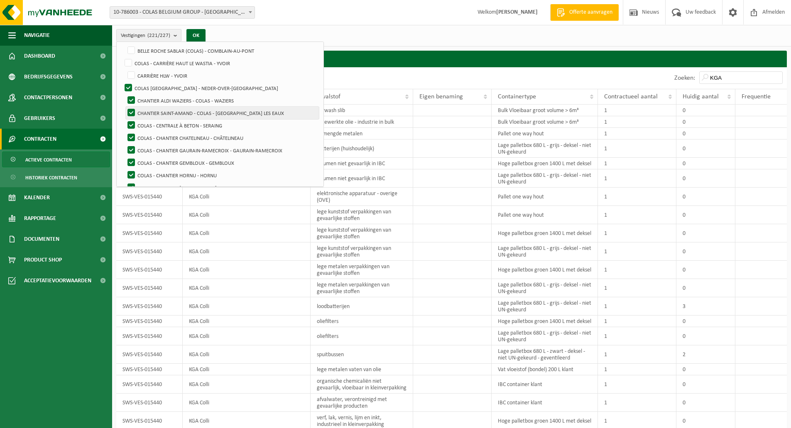
scroll to position [83, 0]
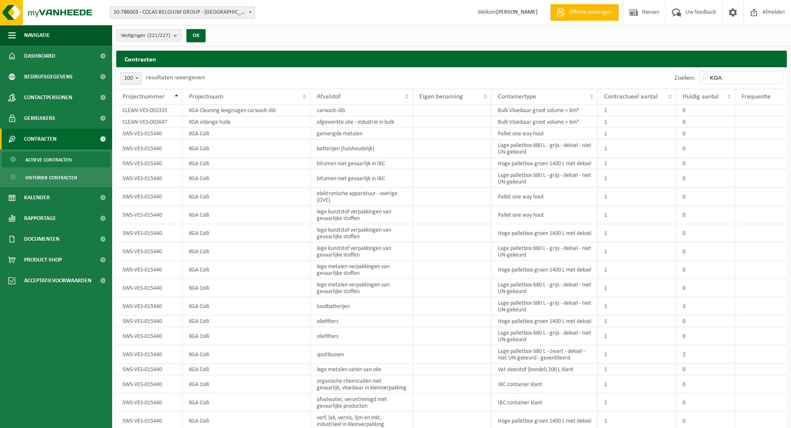
click at [251, 14] on span at bounding box center [250, 12] width 8 height 11
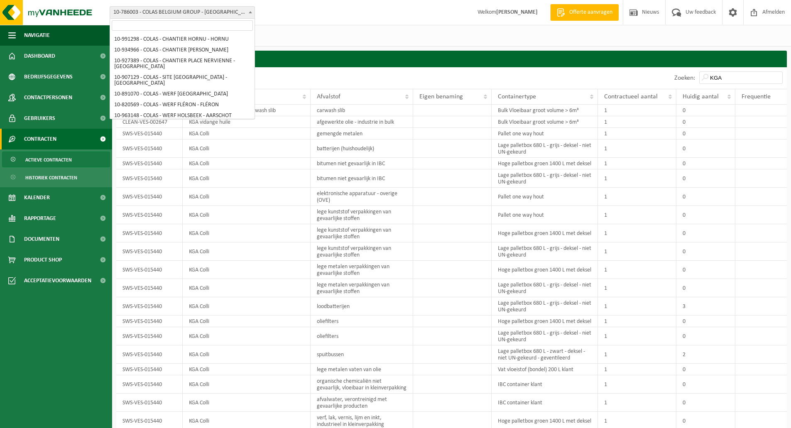
scroll to position [0, 0]
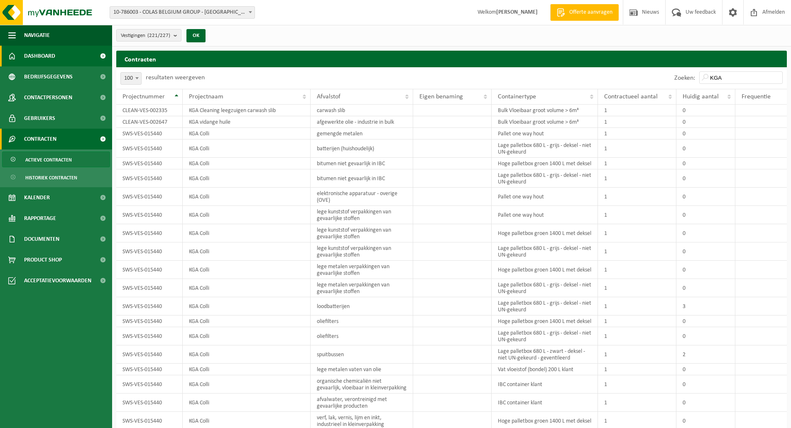
click at [101, 56] on span at bounding box center [102, 56] width 19 height 21
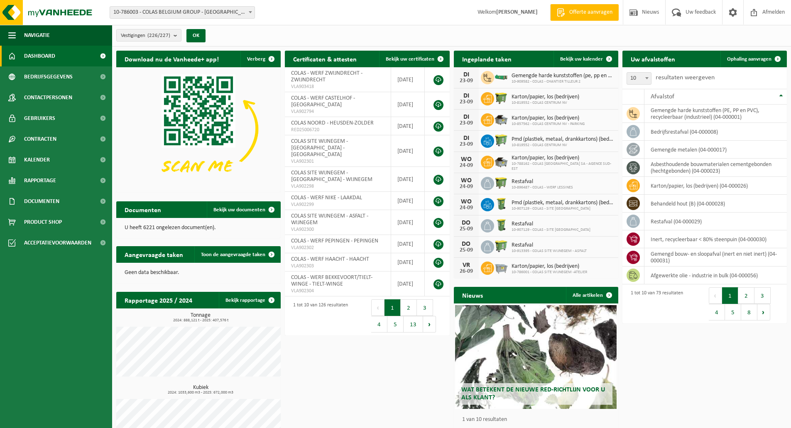
click at [645, 76] on span at bounding box center [647, 78] width 8 height 11
select select "100"
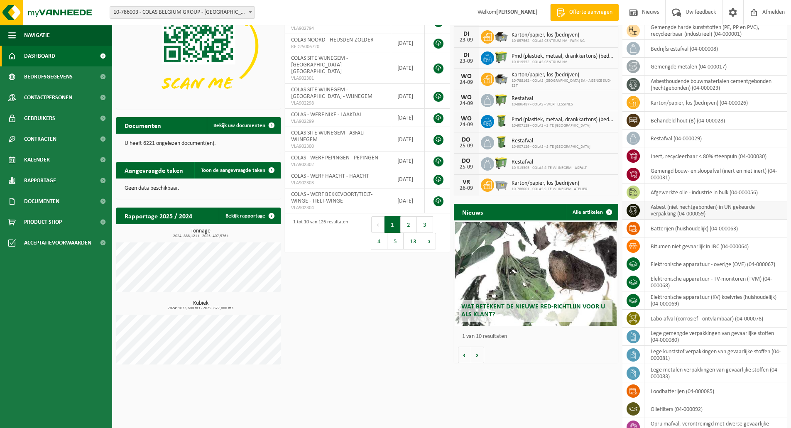
scroll to position [125, 0]
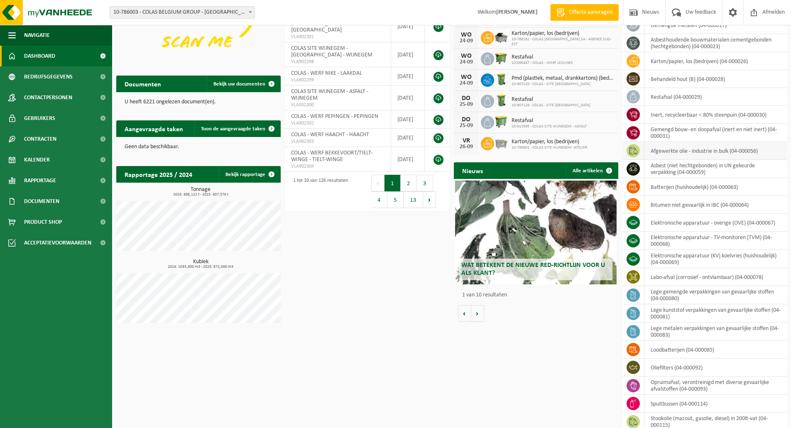
click at [634, 152] on icon at bounding box center [633, 151] width 8 height 8
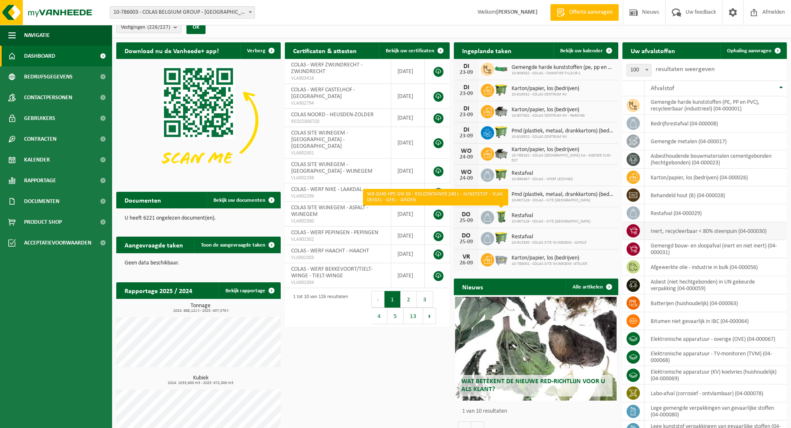
scroll to position [0, 0]
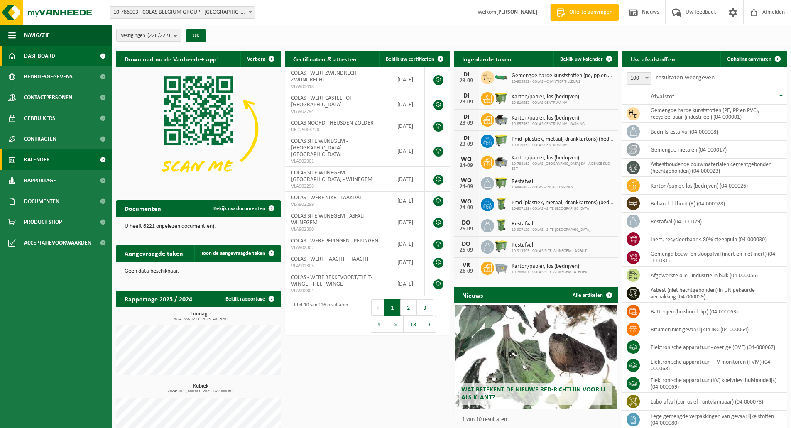
click at [103, 159] on span at bounding box center [102, 160] width 19 height 21
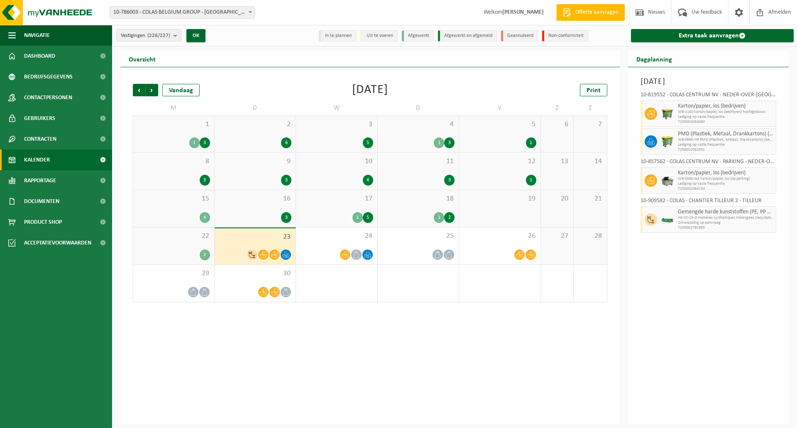
click at [103, 159] on span at bounding box center [102, 160] width 19 height 21
click at [106, 118] on span at bounding box center [102, 118] width 19 height 21
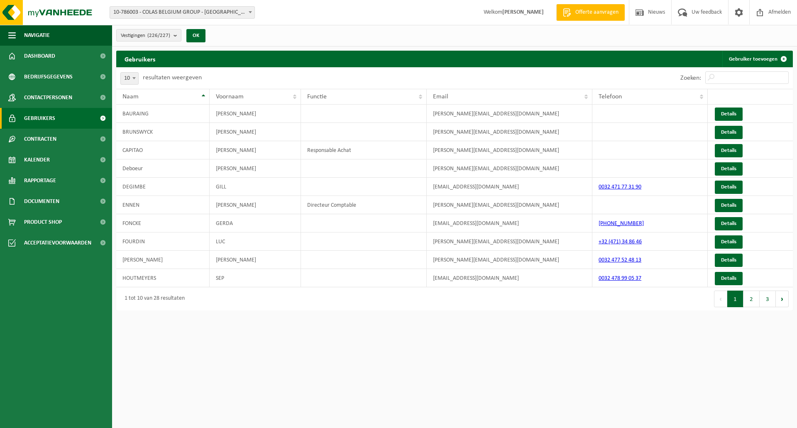
click at [104, 118] on span at bounding box center [102, 118] width 19 height 21
click at [101, 139] on span at bounding box center [102, 139] width 19 height 21
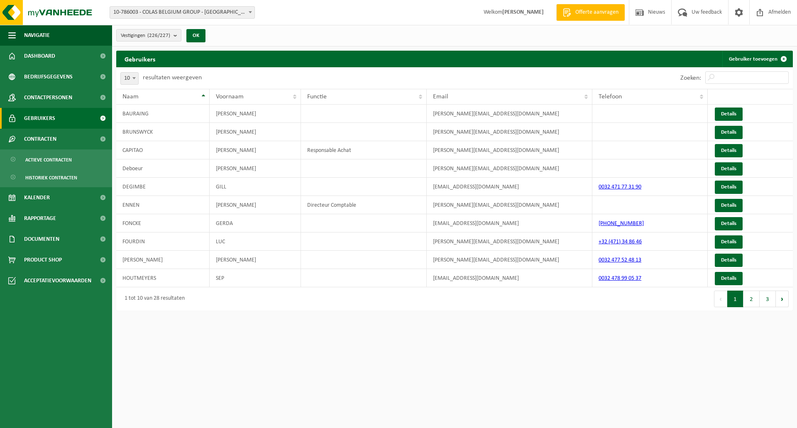
click at [101, 139] on span at bounding box center [102, 139] width 19 height 21
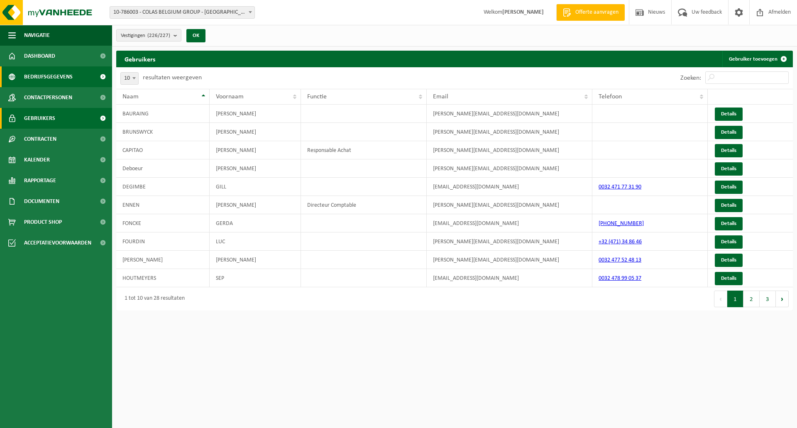
click at [102, 75] on span at bounding box center [102, 76] width 19 height 21
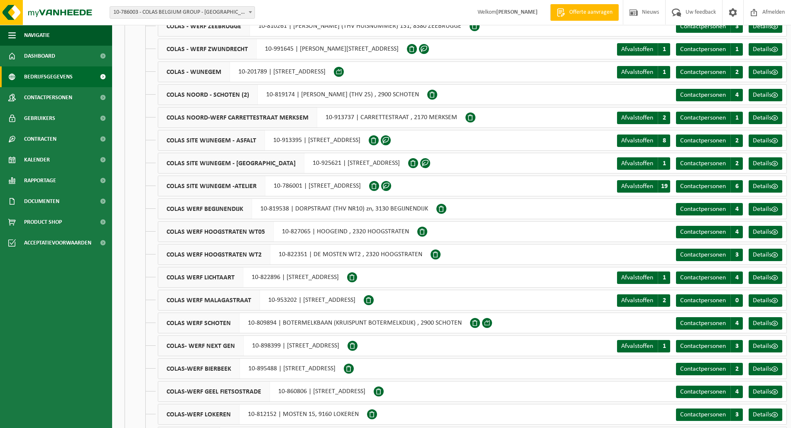
scroll to position [4010, 0]
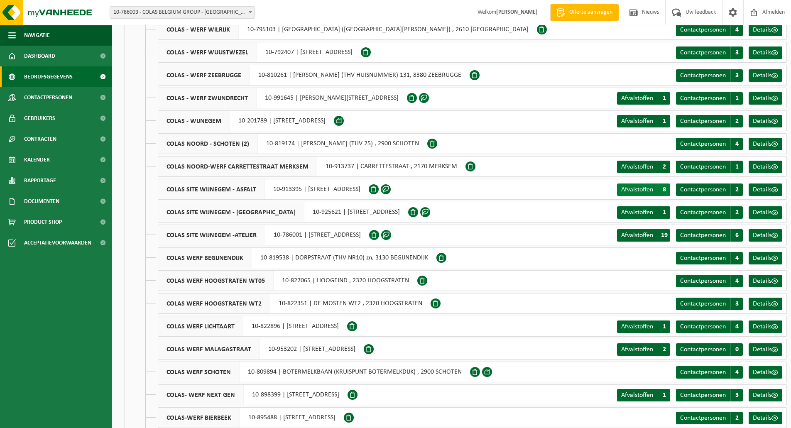
click at [664, 190] on span "8" at bounding box center [664, 190] width 12 height 12
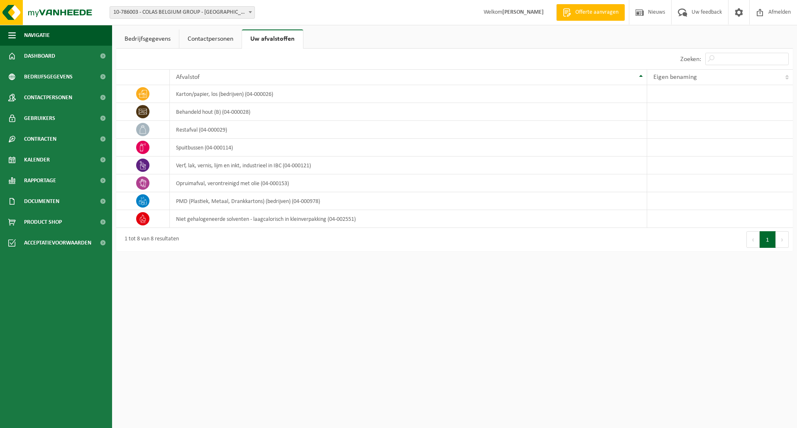
click at [211, 32] on link "Contactpersonen" at bounding box center [210, 38] width 62 height 19
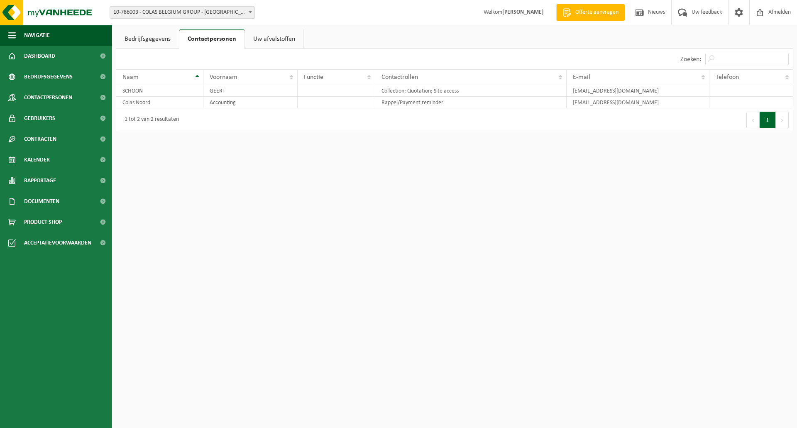
click at [154, 38] on link "Bedrijfsgegevens" at bounding box center [147, 38] width 63 height 19
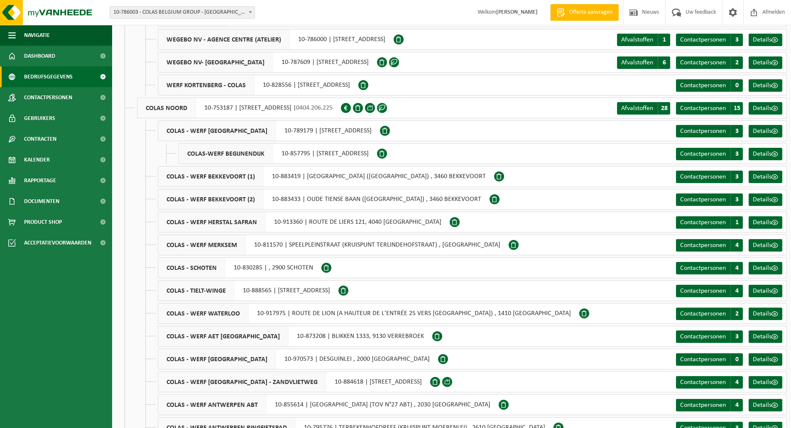
scroll to position [1163, 0]
